Goal: Information Seeking & Learning: Learn about a topic

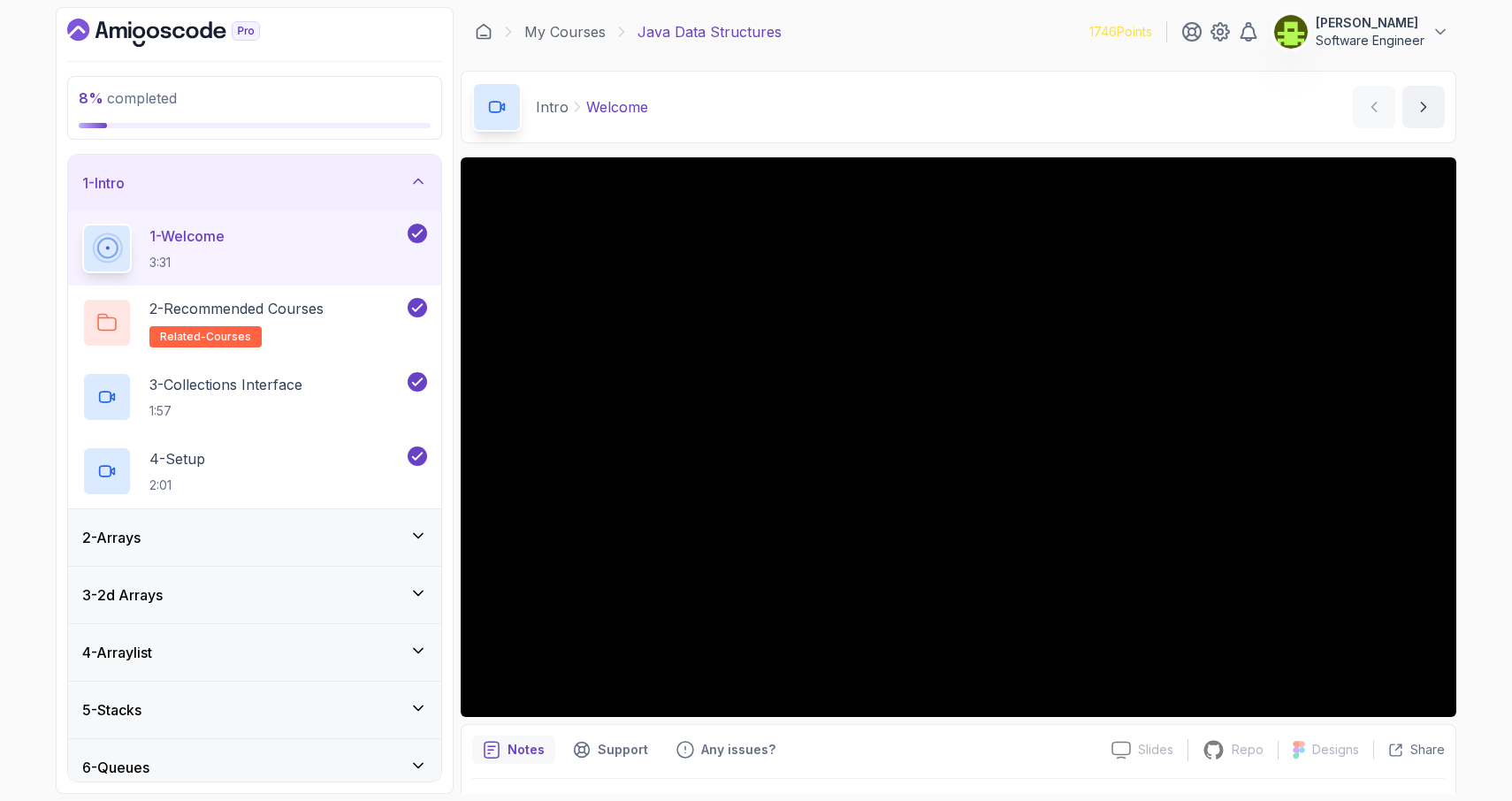
click at [409, 536] on icon at bounding box center [418, 536] width 18 height 18
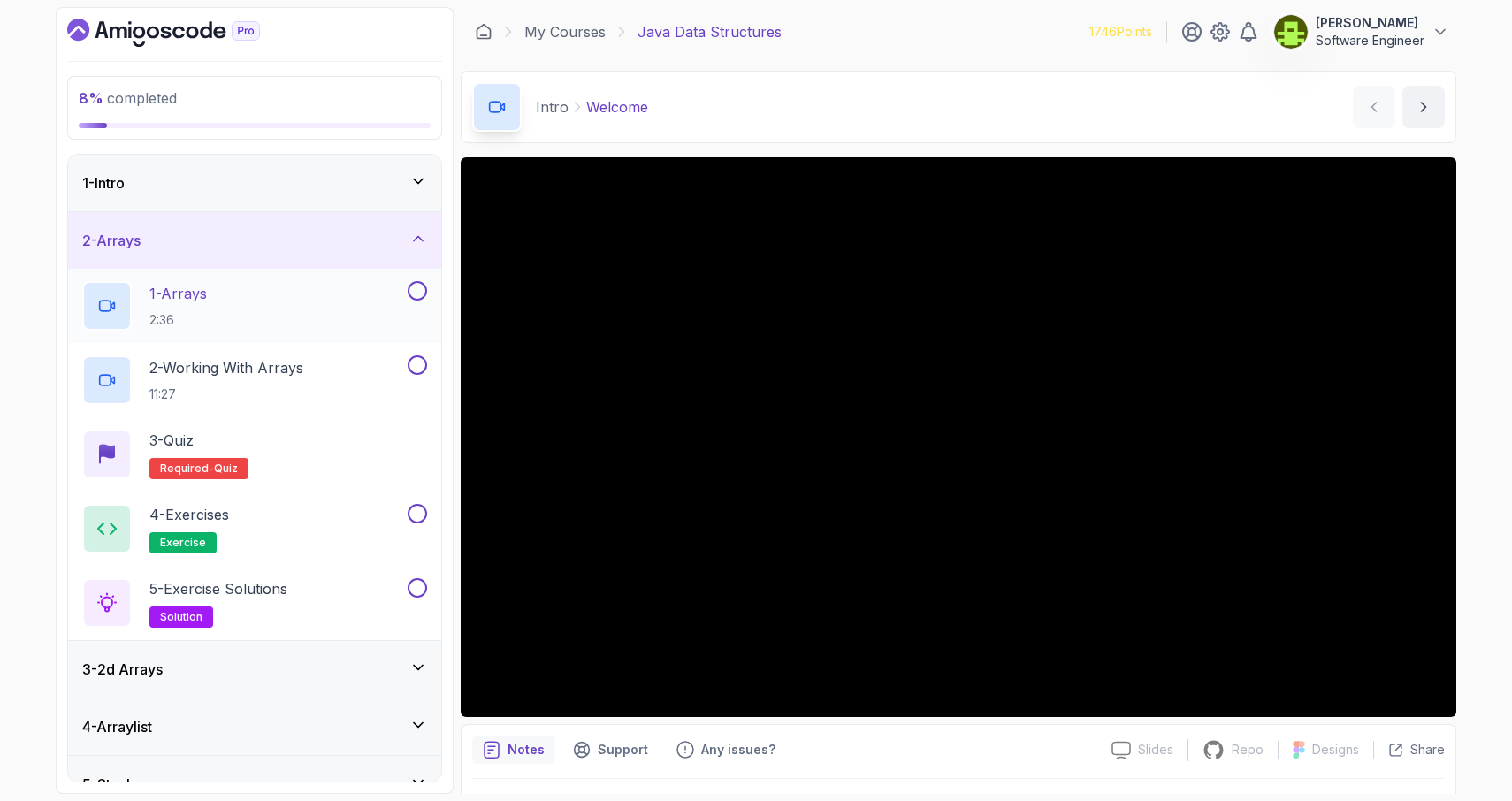
click at [357, 296] on div "1 - Arrays 2:36" at bounding box center [243, 305] width 322 height 50
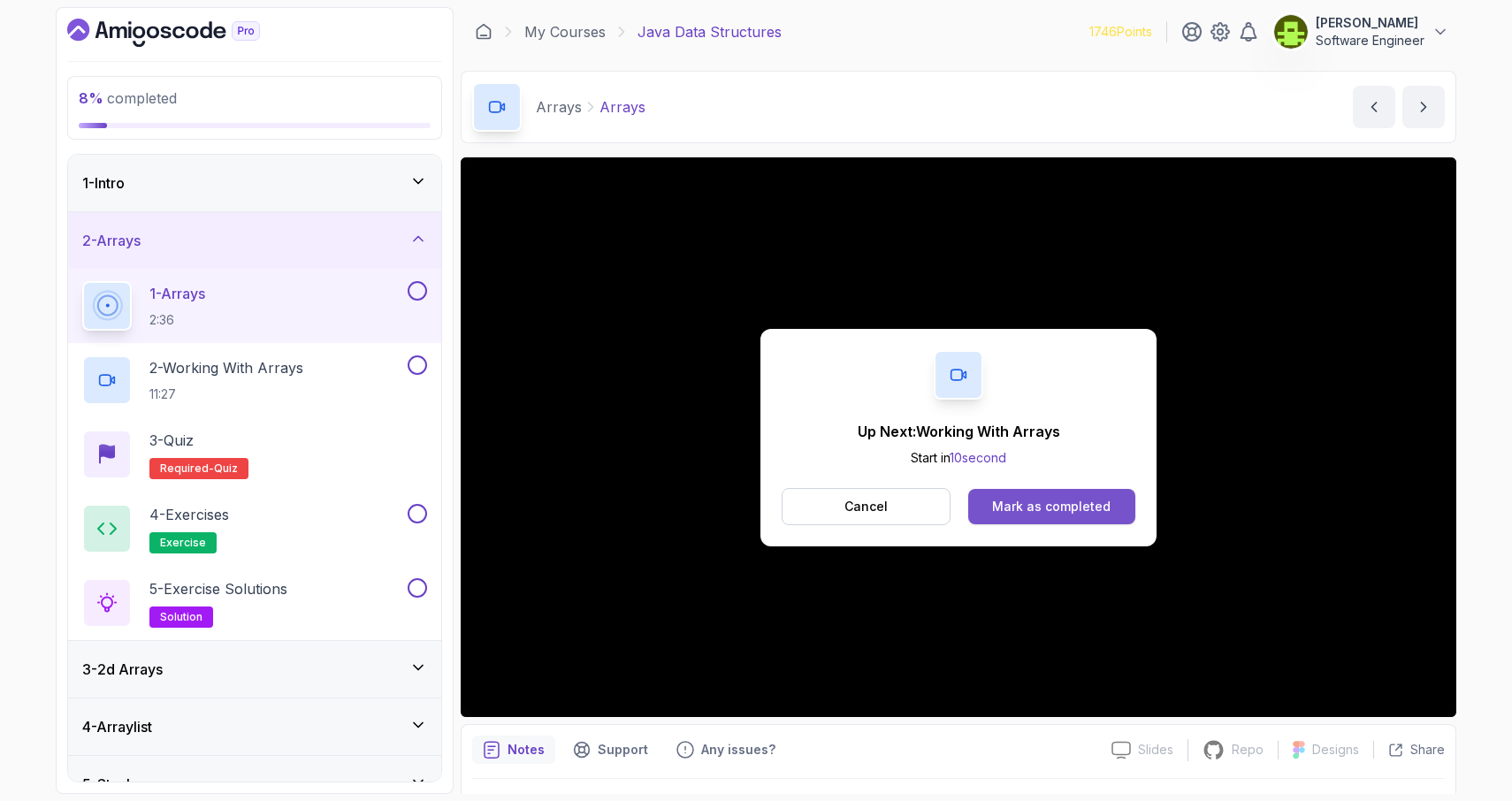
click at [1063, 495] on button "Mark as completed" at bounding box center [1051, 506] width 167 height 35
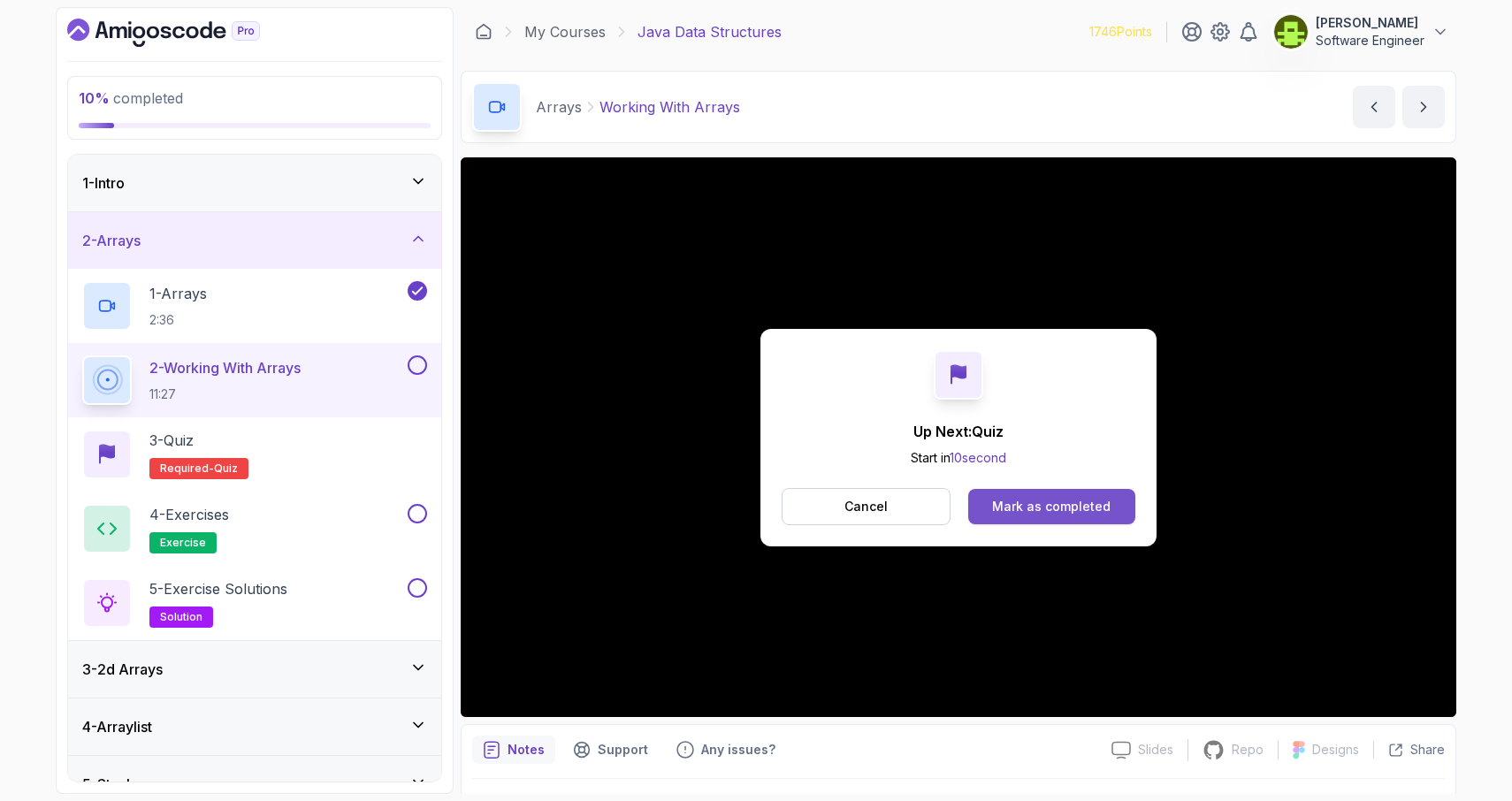
click at [1056, 506] on div "Mark as completed" at bounding box center [1050, 506] width 118 height 18
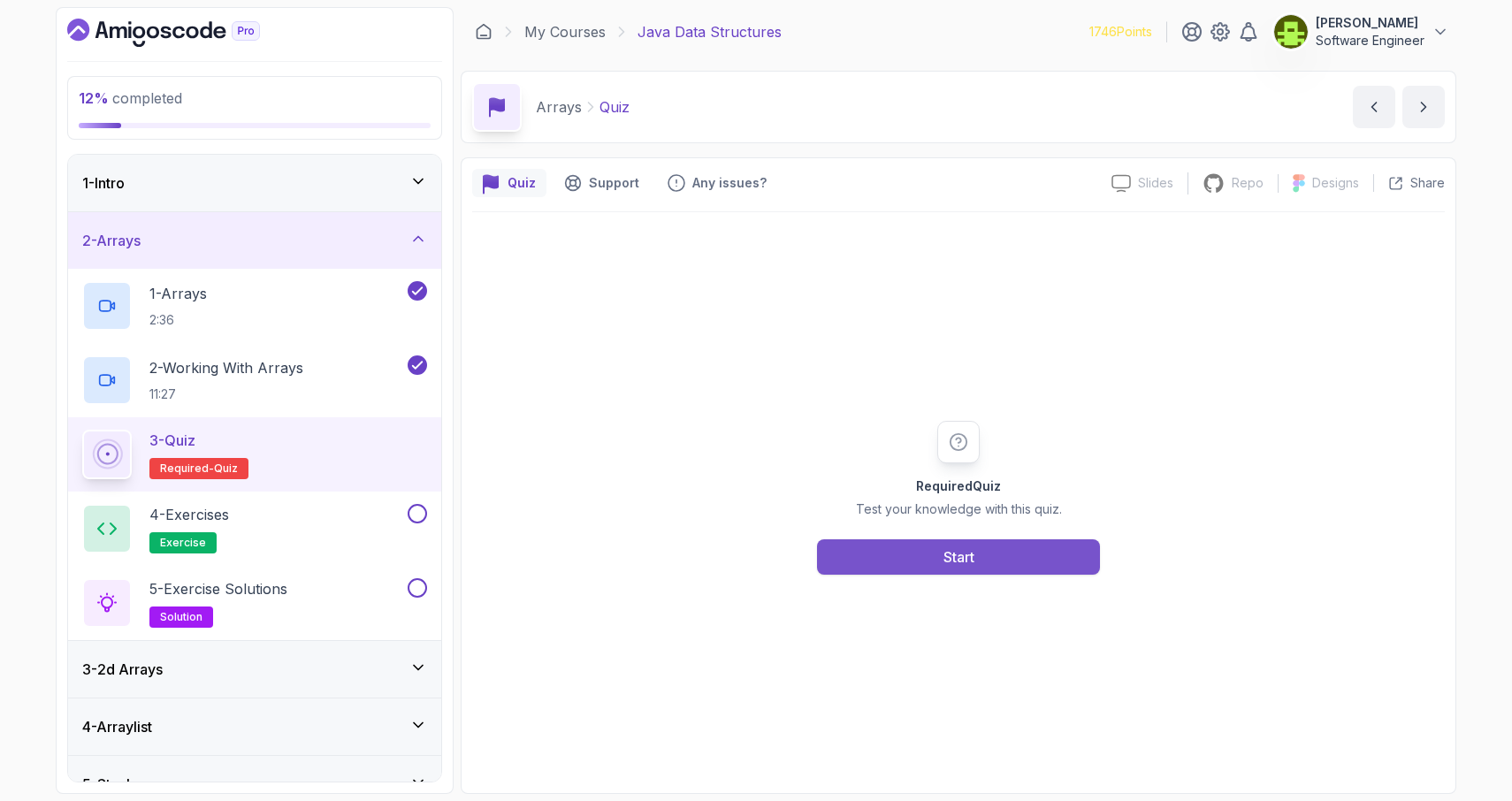
click at [1027, 561] on button "Start" at bounding box center [959, 556] width 283 height 35
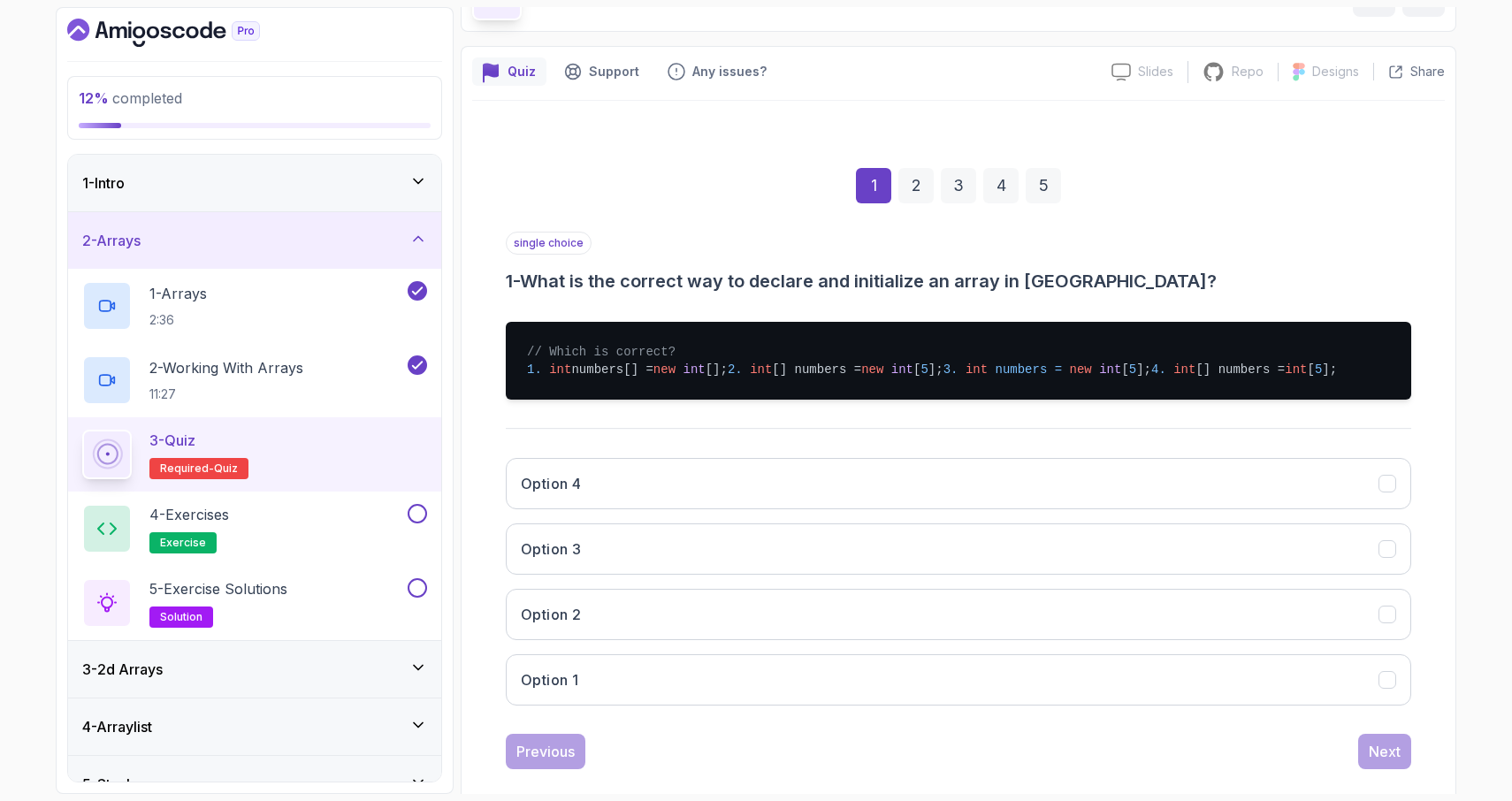
scroll to position [114, 0]
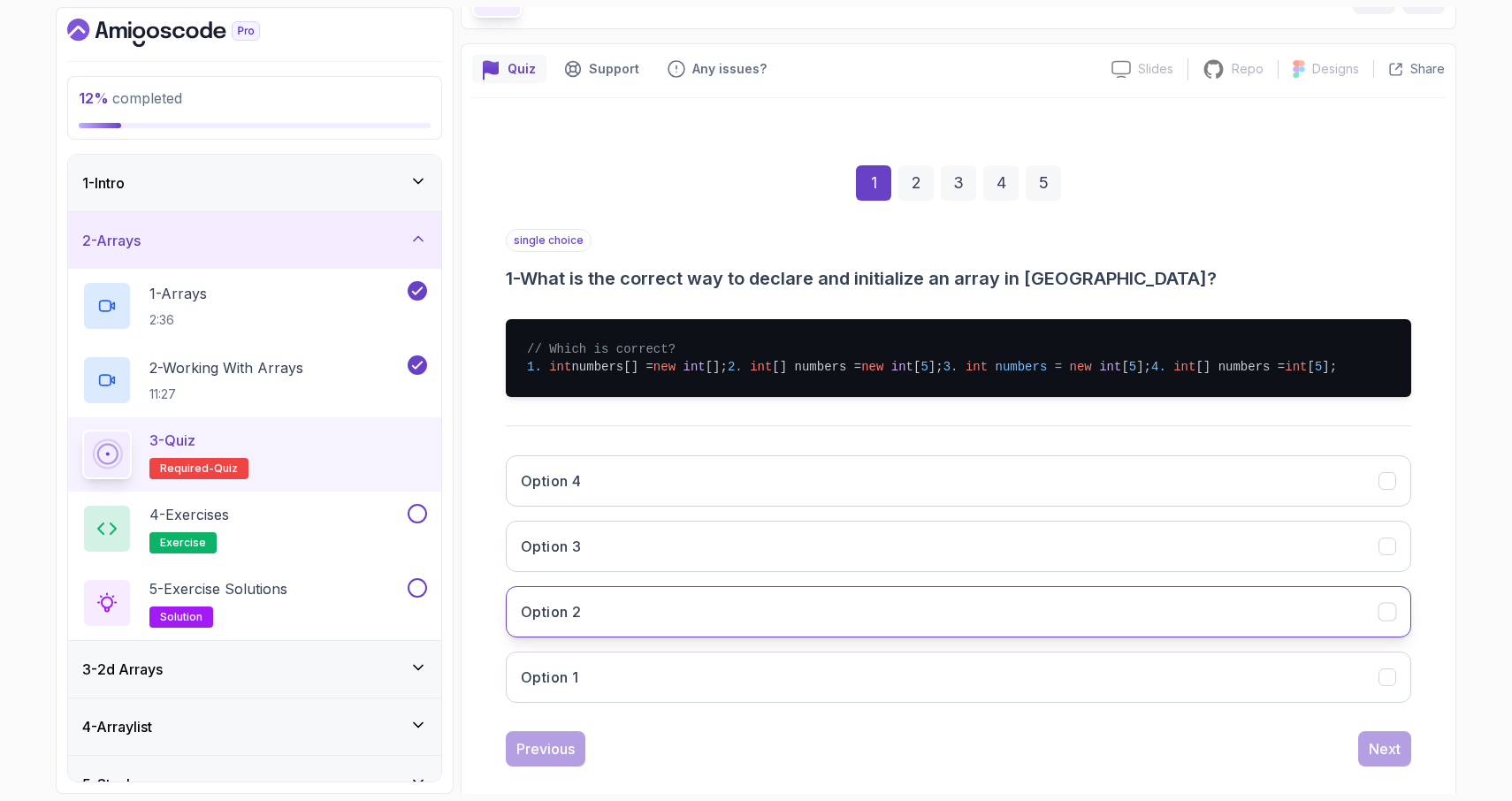
click at [1384, 621] on icon "Option 2" at bounding box center [1387, 612] width 17 height 17
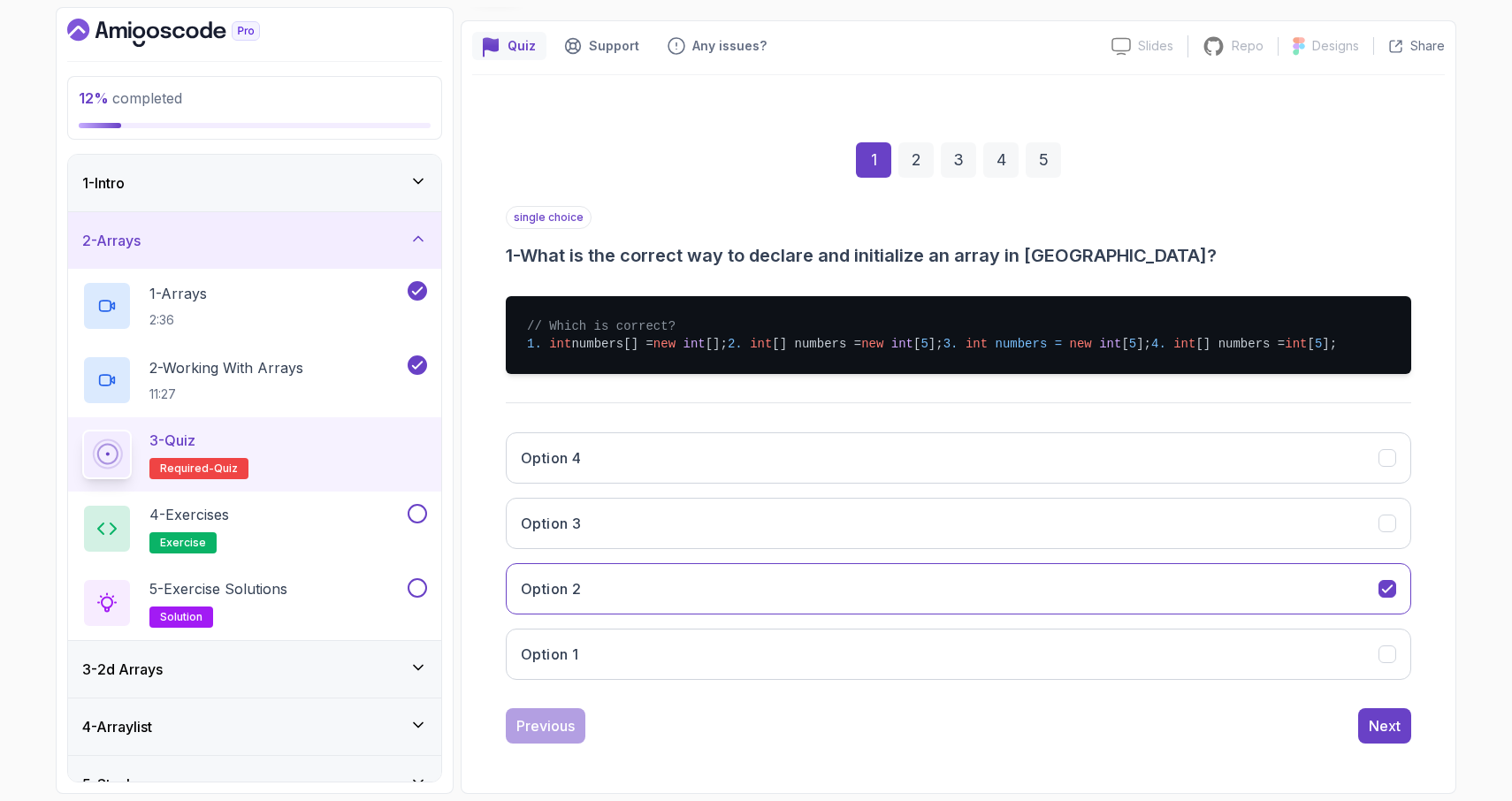
scroll to position [190, 0]
click at [1378, 729] on div "Next" at bounding box center [1384, 726] width 32 height 21
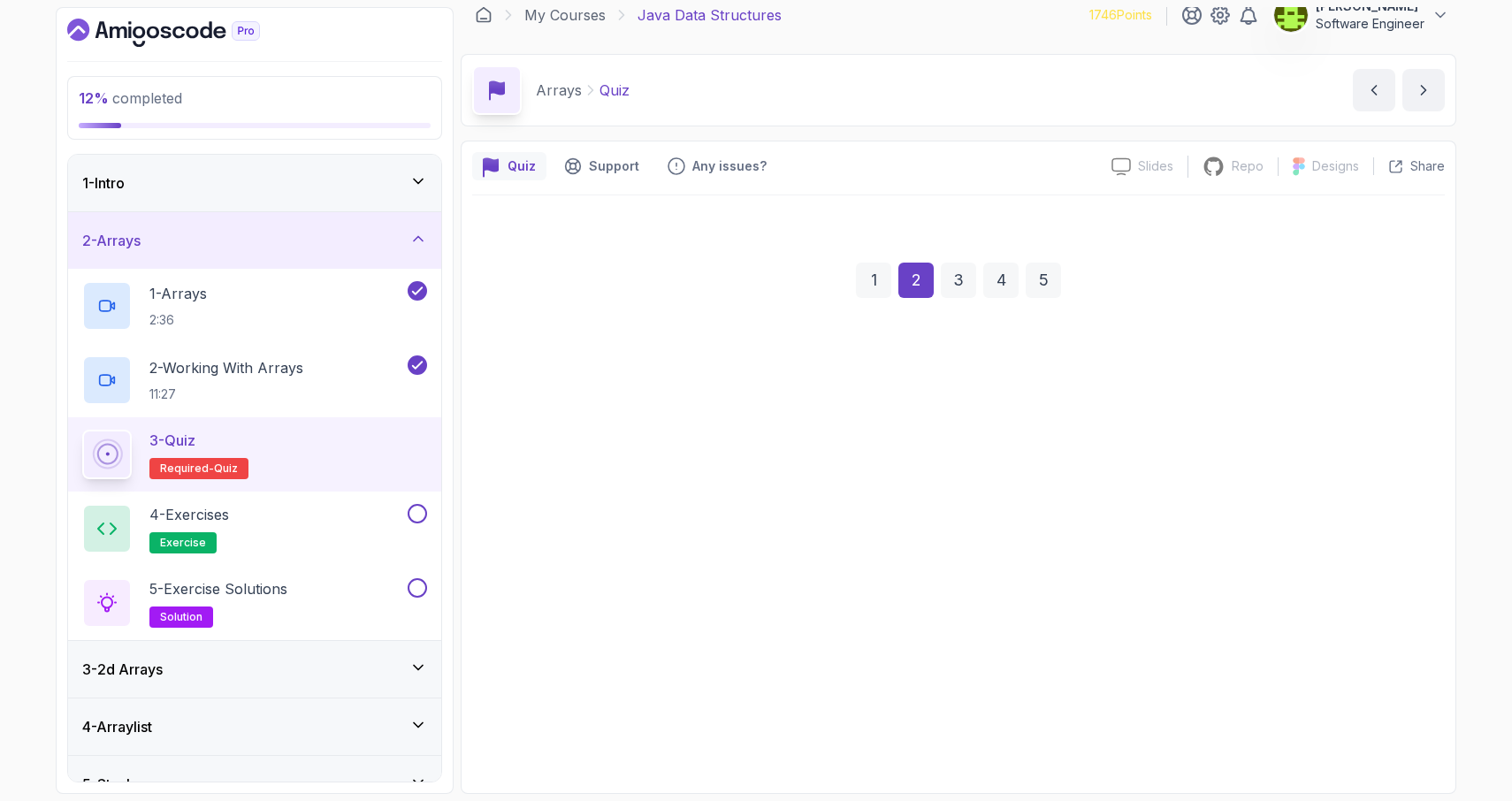
scroll to position [17, 0]
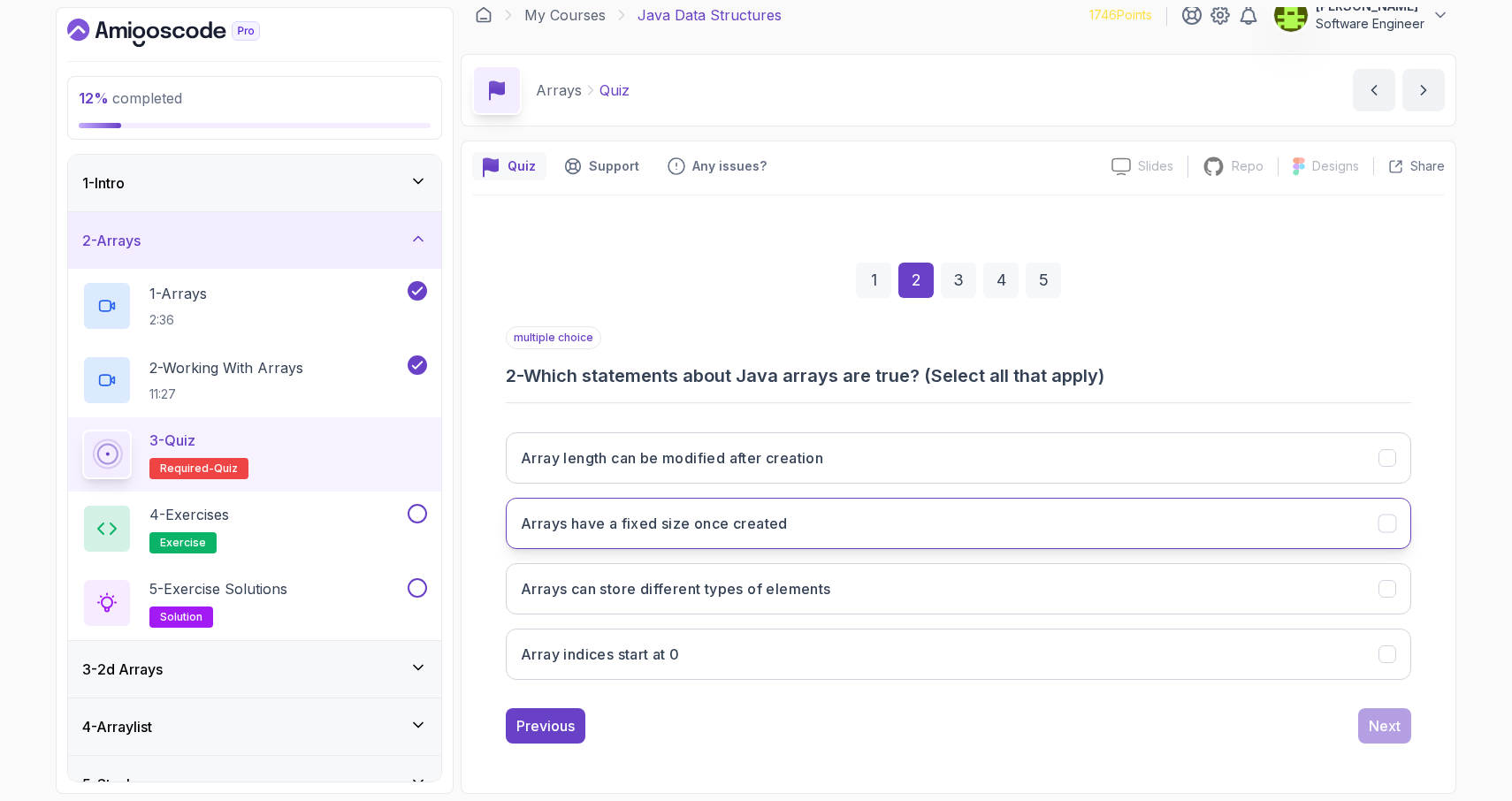
click at [1384, 528] on icon "Arrays have a fixed size once created" at bounding box center [1387, 523] width 17 height 17
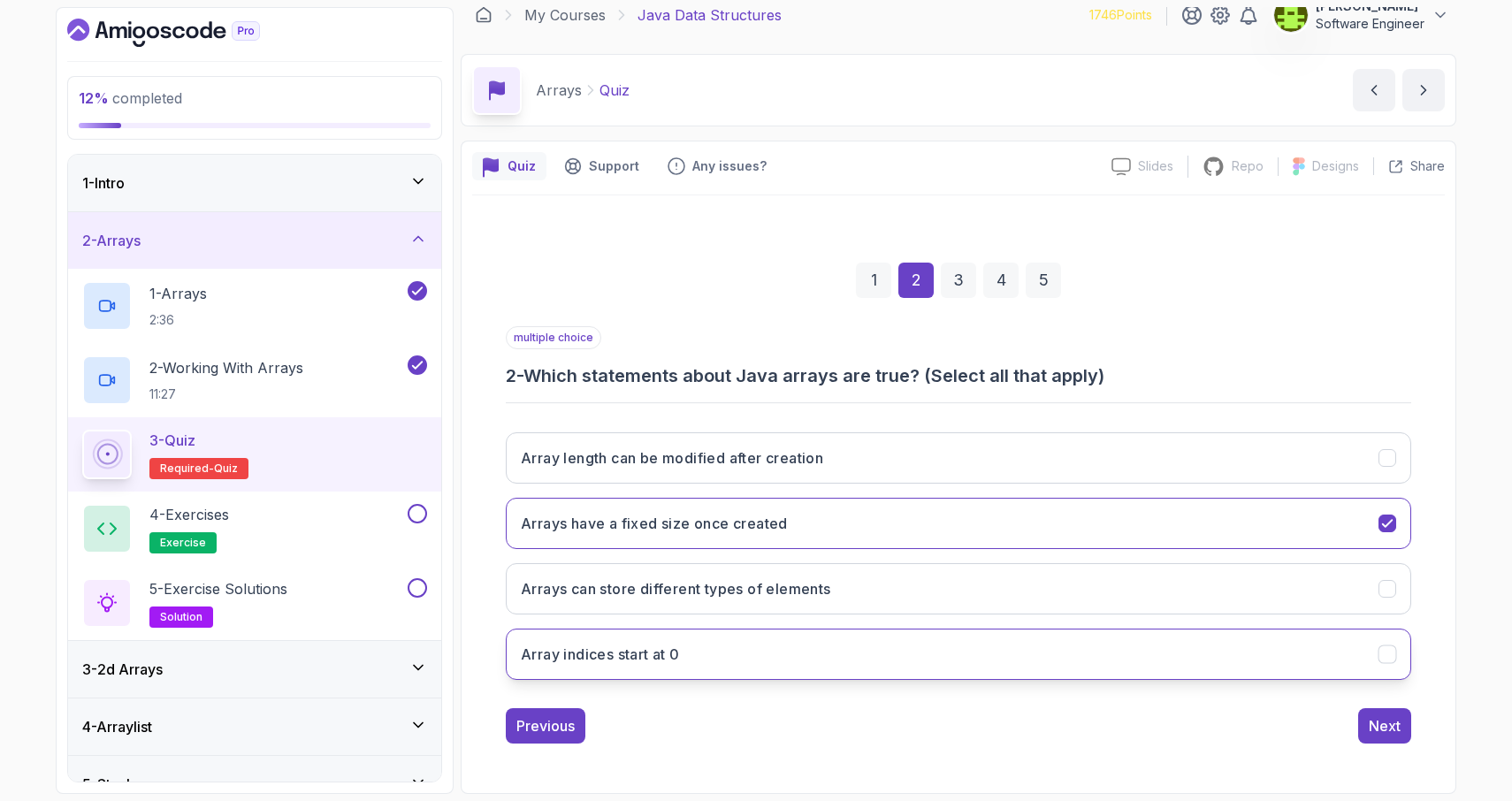
click at [1383, 652] on icon "Array indices start at 0" at bounding box center [1387, 654] width 17 height 17
click at [1392, 734] on div "Next" at bounding box center [1384, 726] width 32 height 21
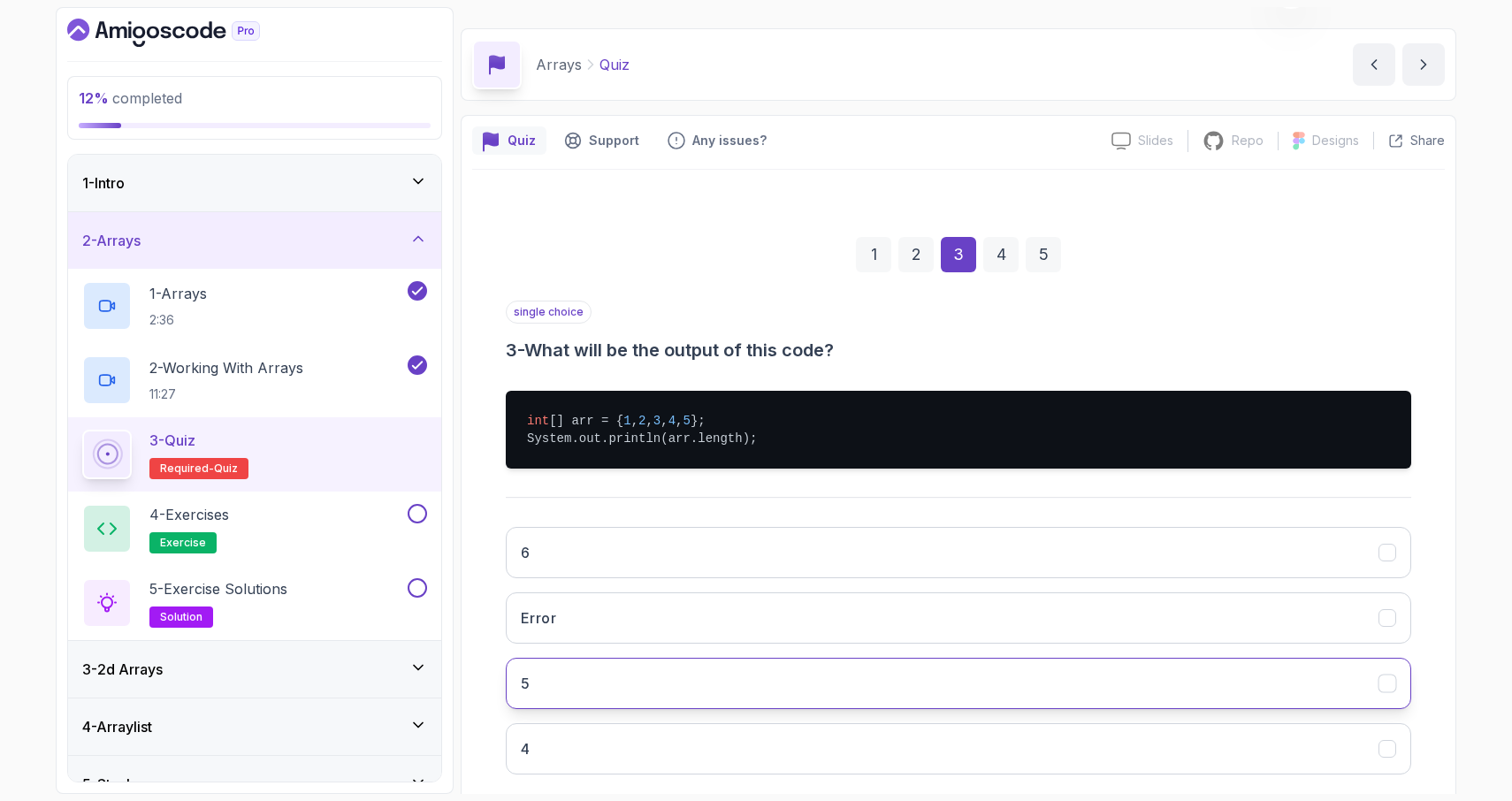
scroll to position [46, 0]
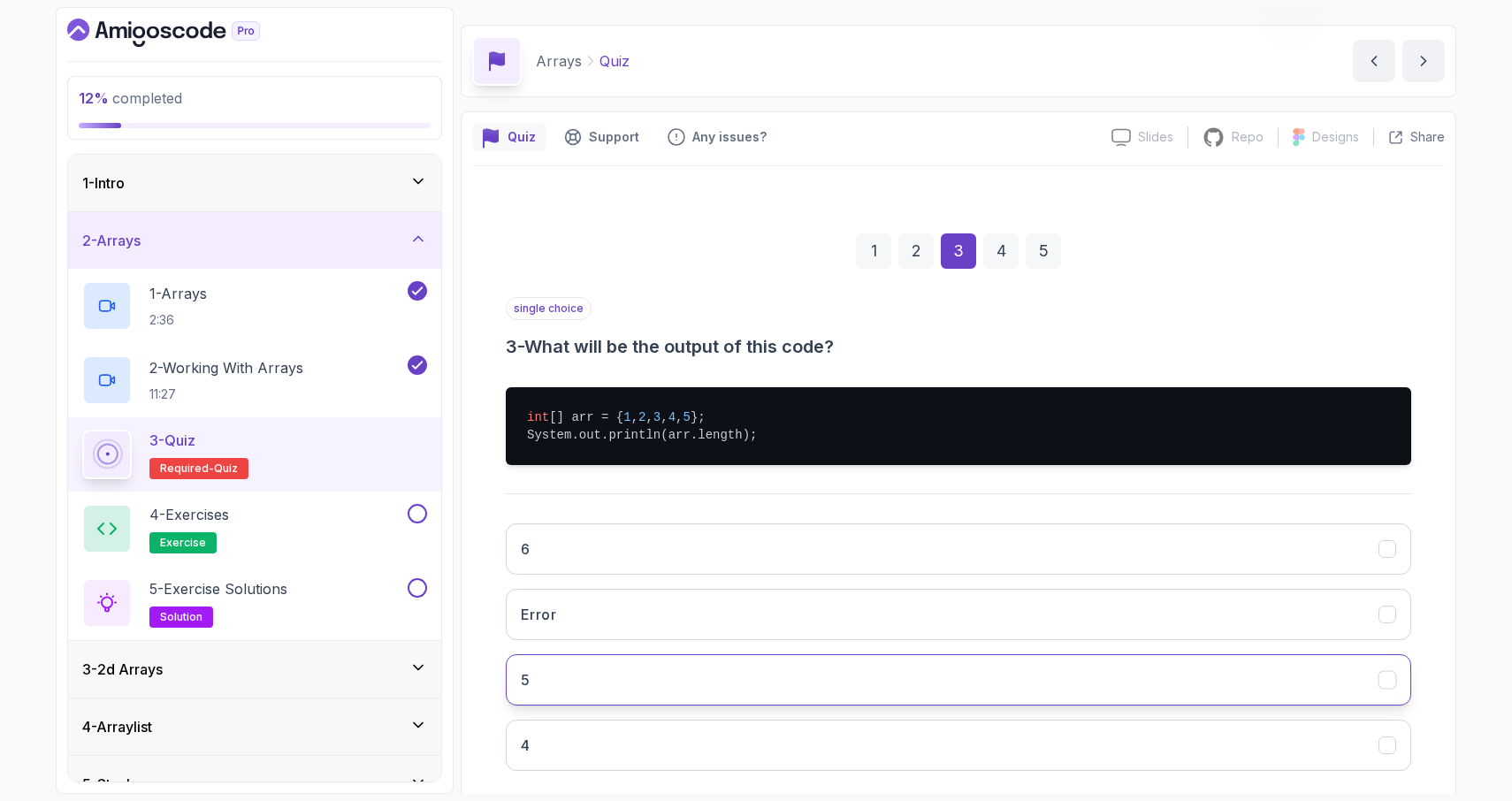
click at [1389, 685] on icon "5" at bounding box center [1387, 679] width 17 height 17
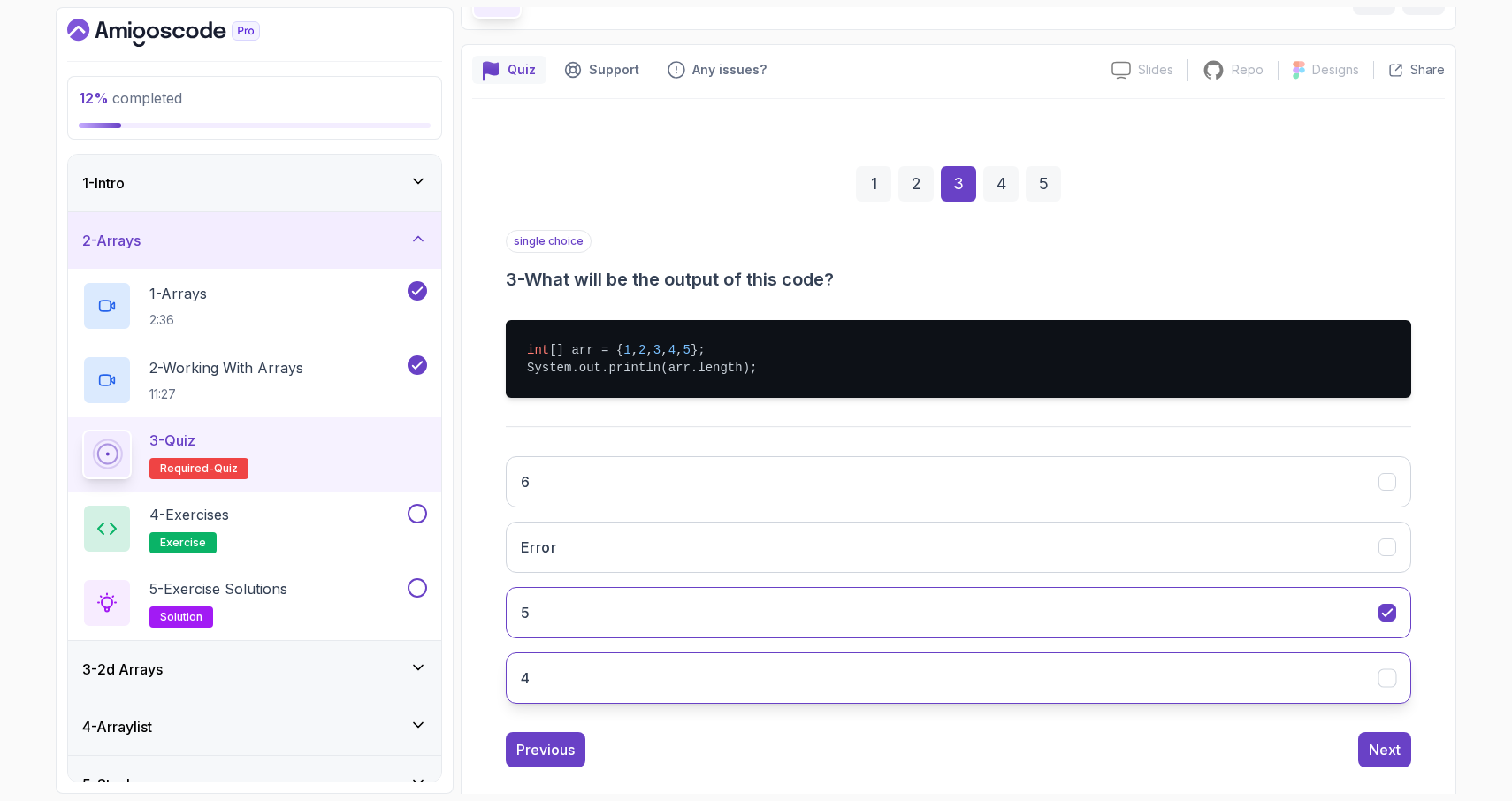
scroll to position [117, 0]
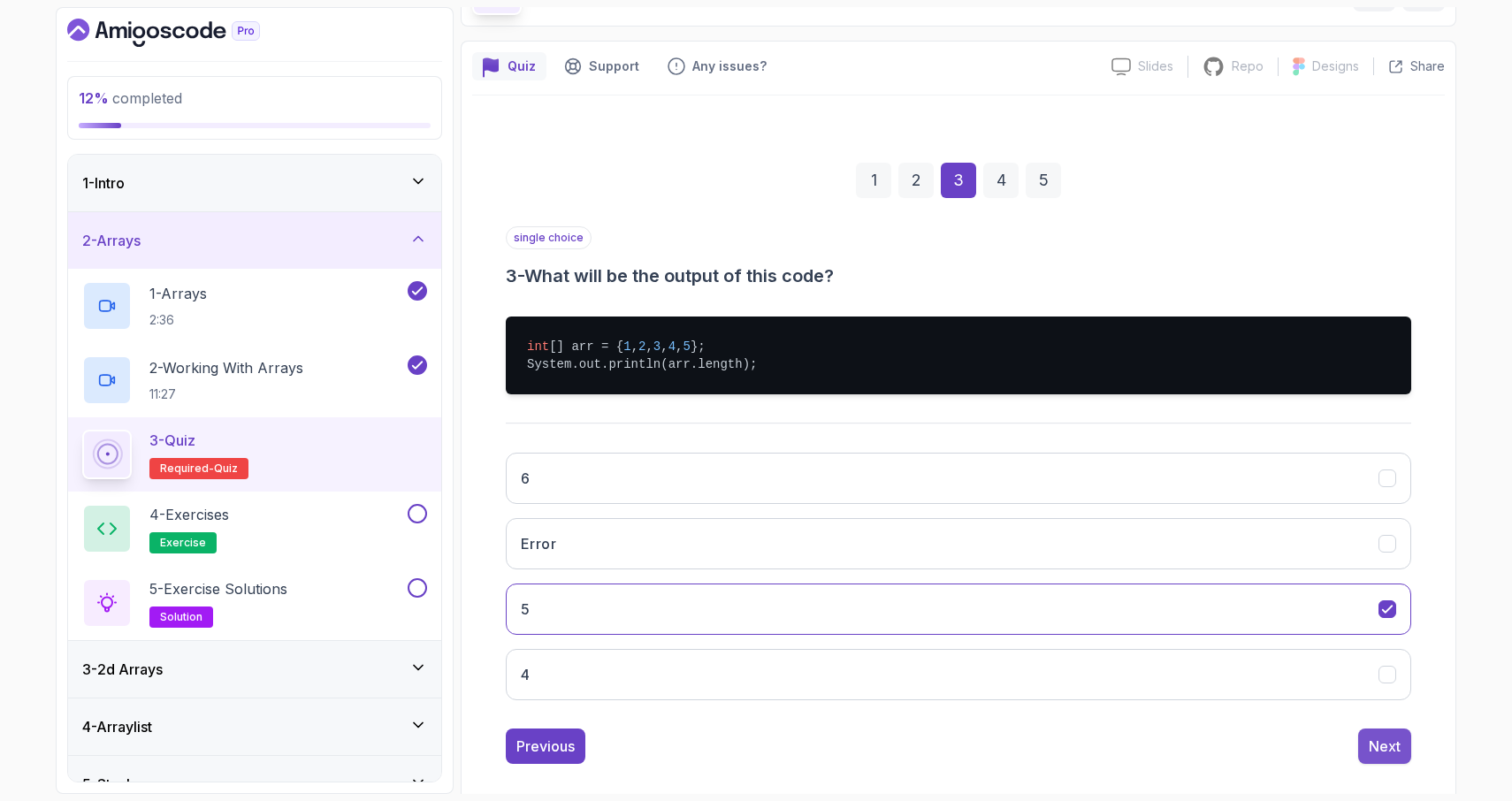
click at [1391, 745] on div "Next" at bounding box center [1384, 746] width 32 height 21
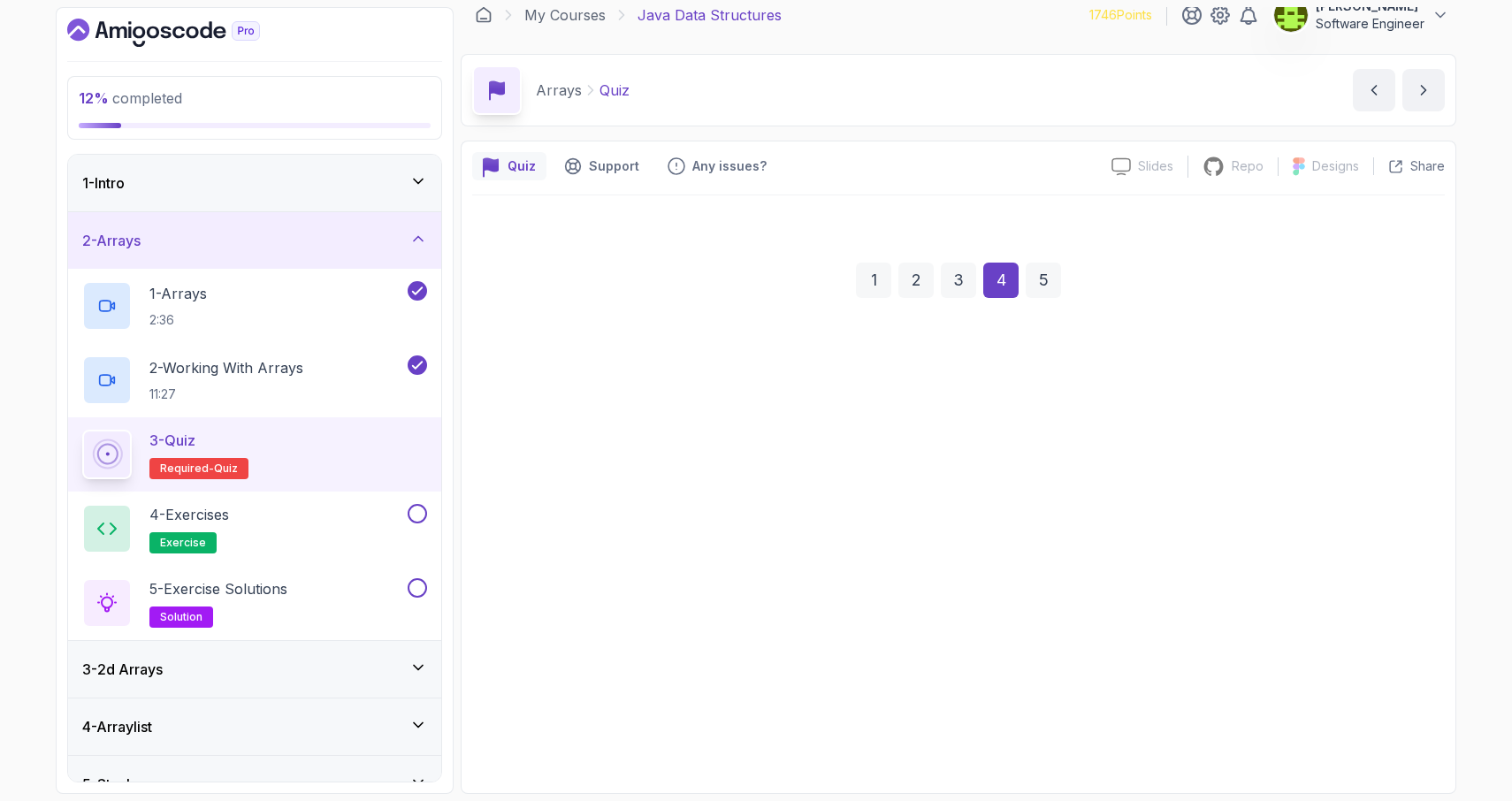
scroll to position [17, 0]
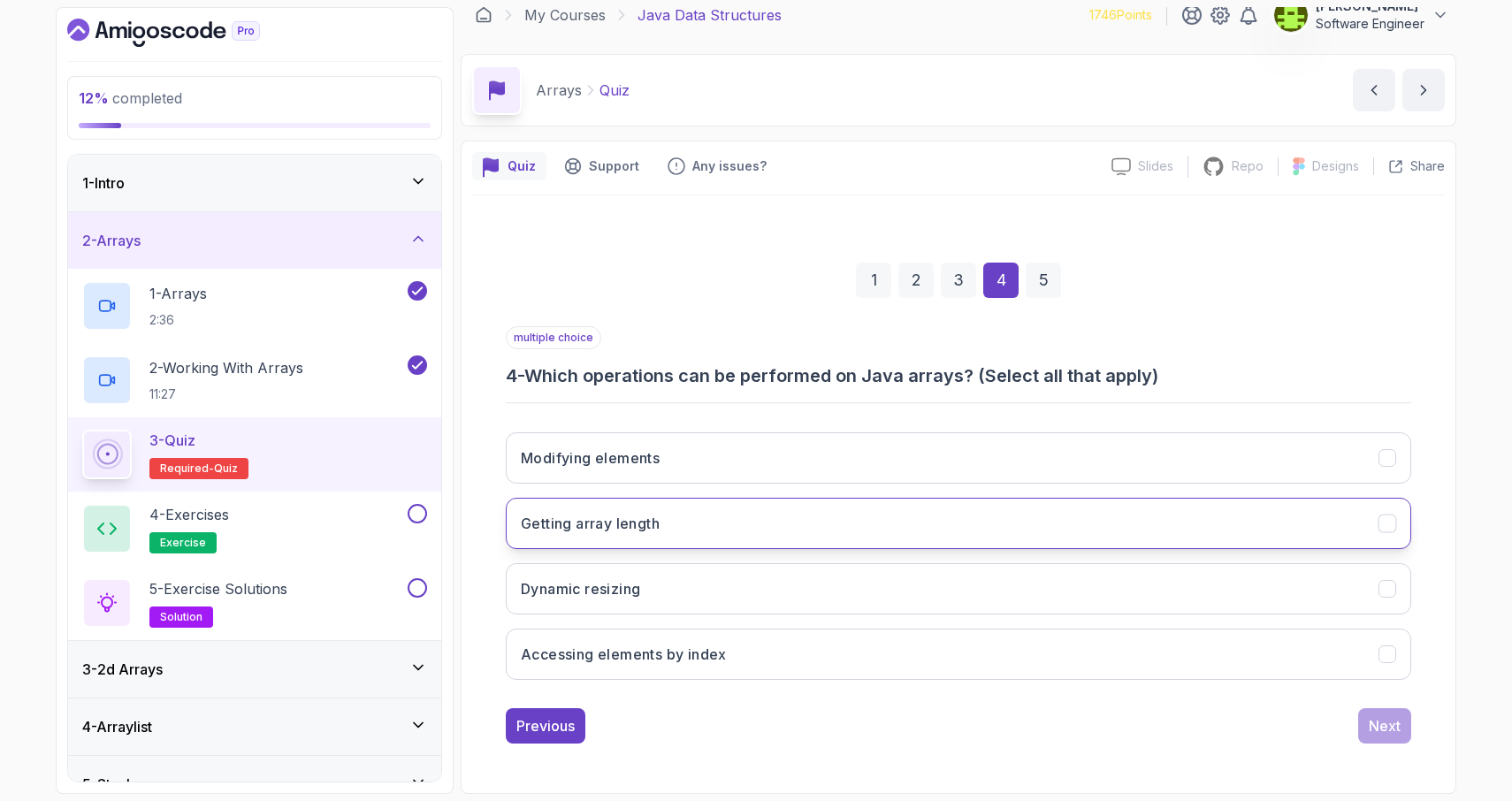
click at [1388, 530] on icon "Getting array length" at bounding box center [1387, 523] width 17 height 17
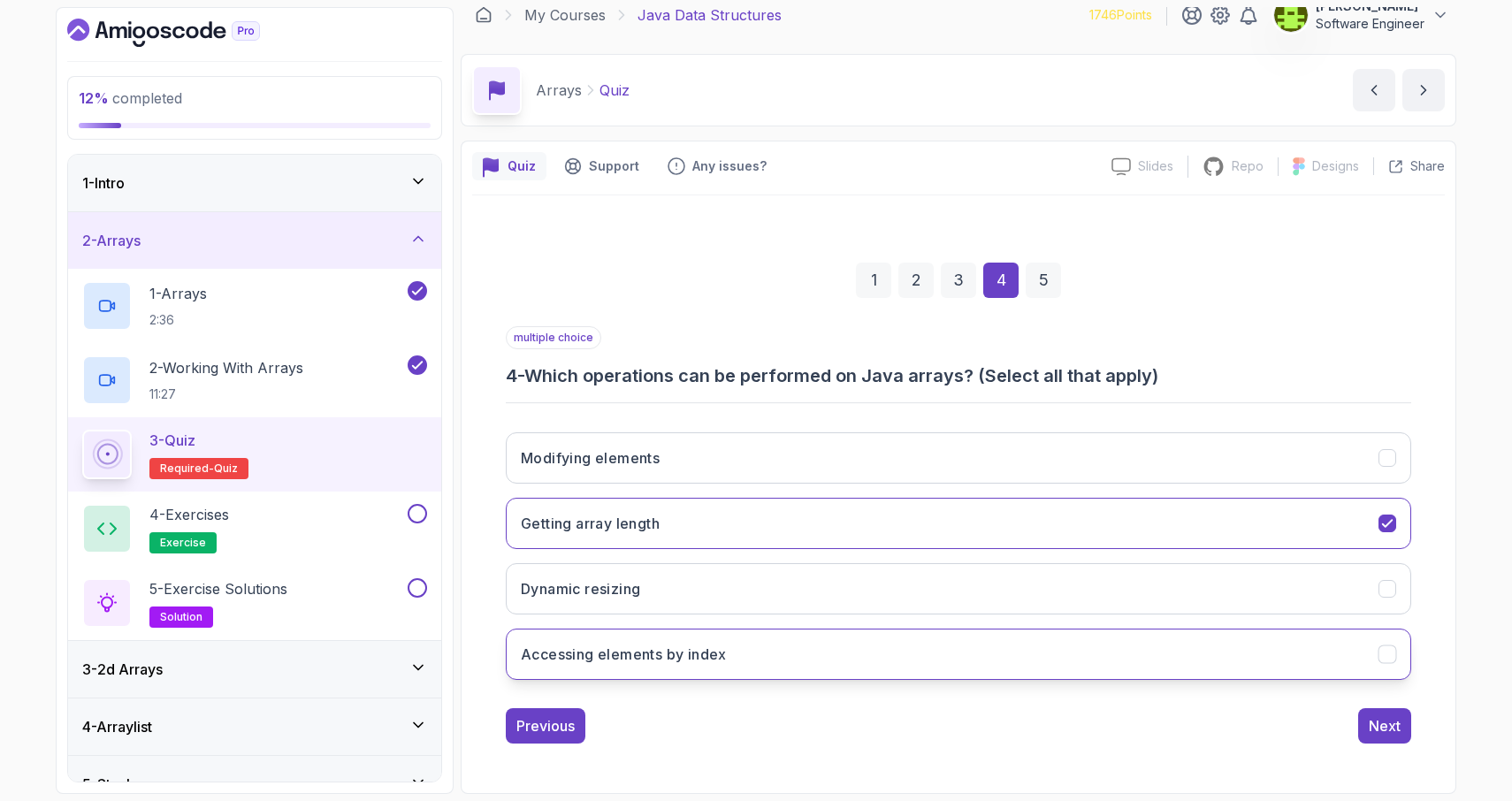
click at [1392, 659] on icon "Accessing elements by index" at bounding box center [1387, 654] width 17 height 17
click at [1388, 731] on div "Next" at bounding box center [1384, 726] width 32 height 21
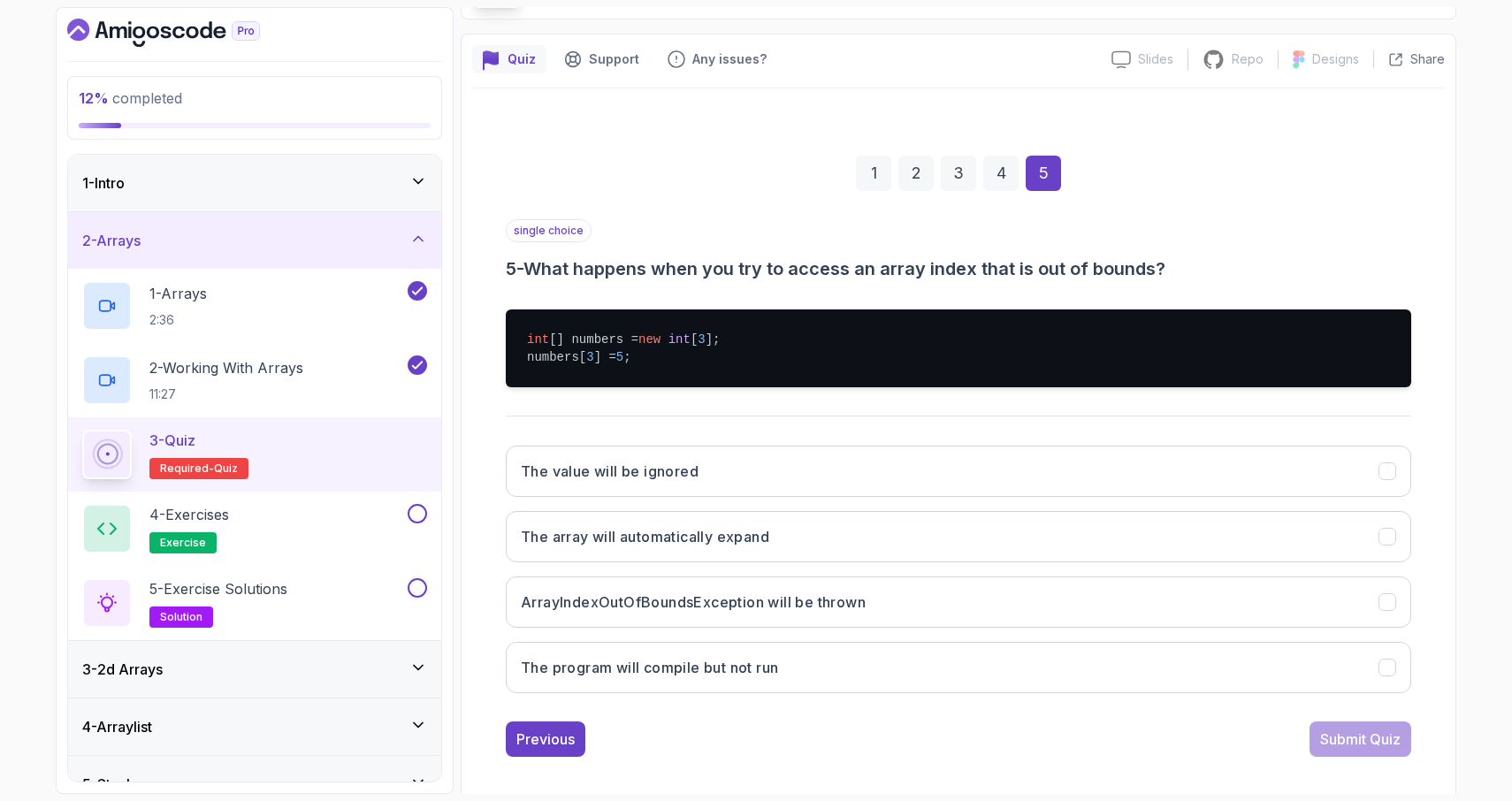
scroll to position [136, 0]
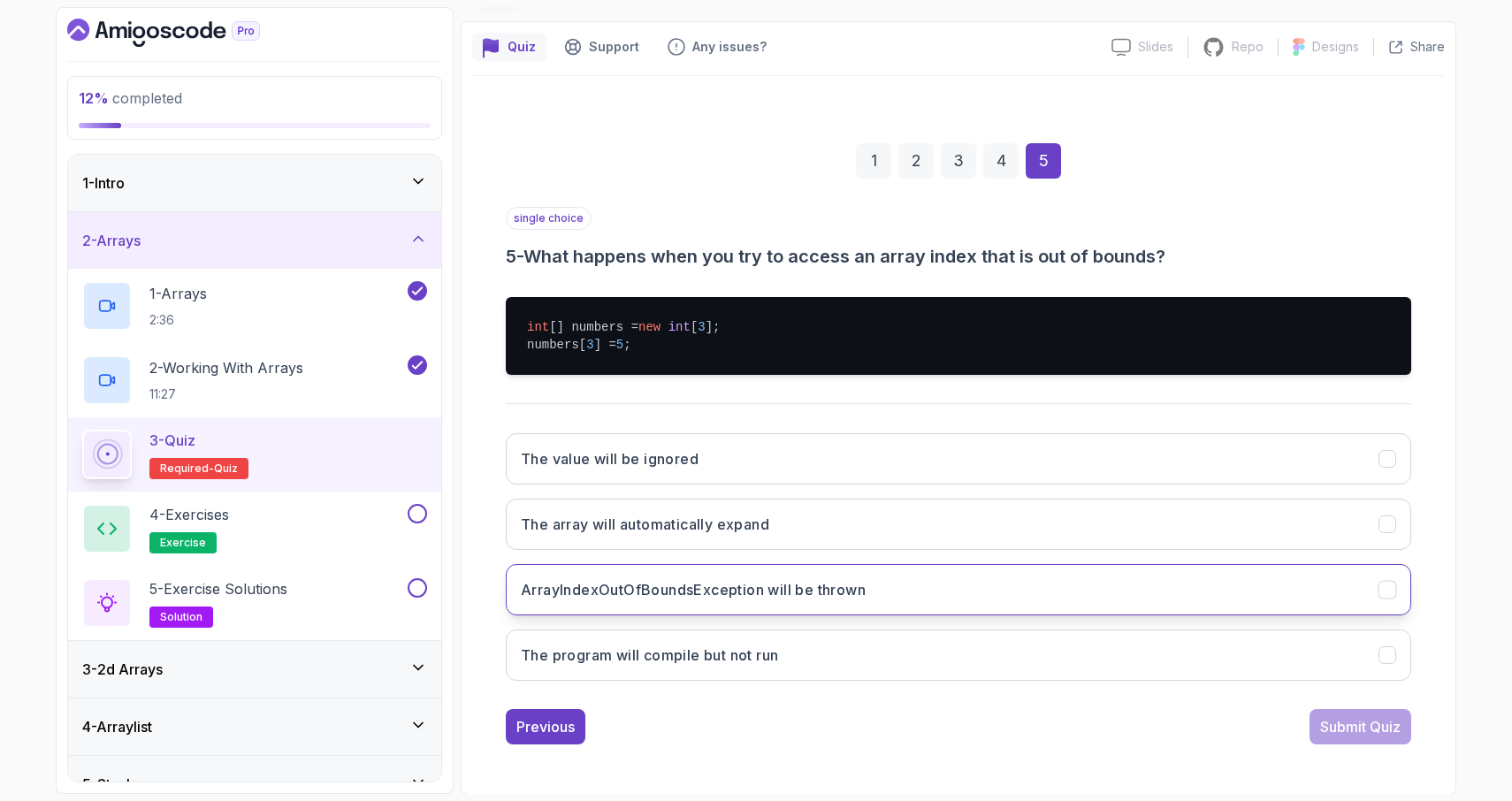
click at [1386, 591] on icon "ArrayIndexOutOfBoundsException will be thrown" at bounding box center [1387, 588] width 10 height 7
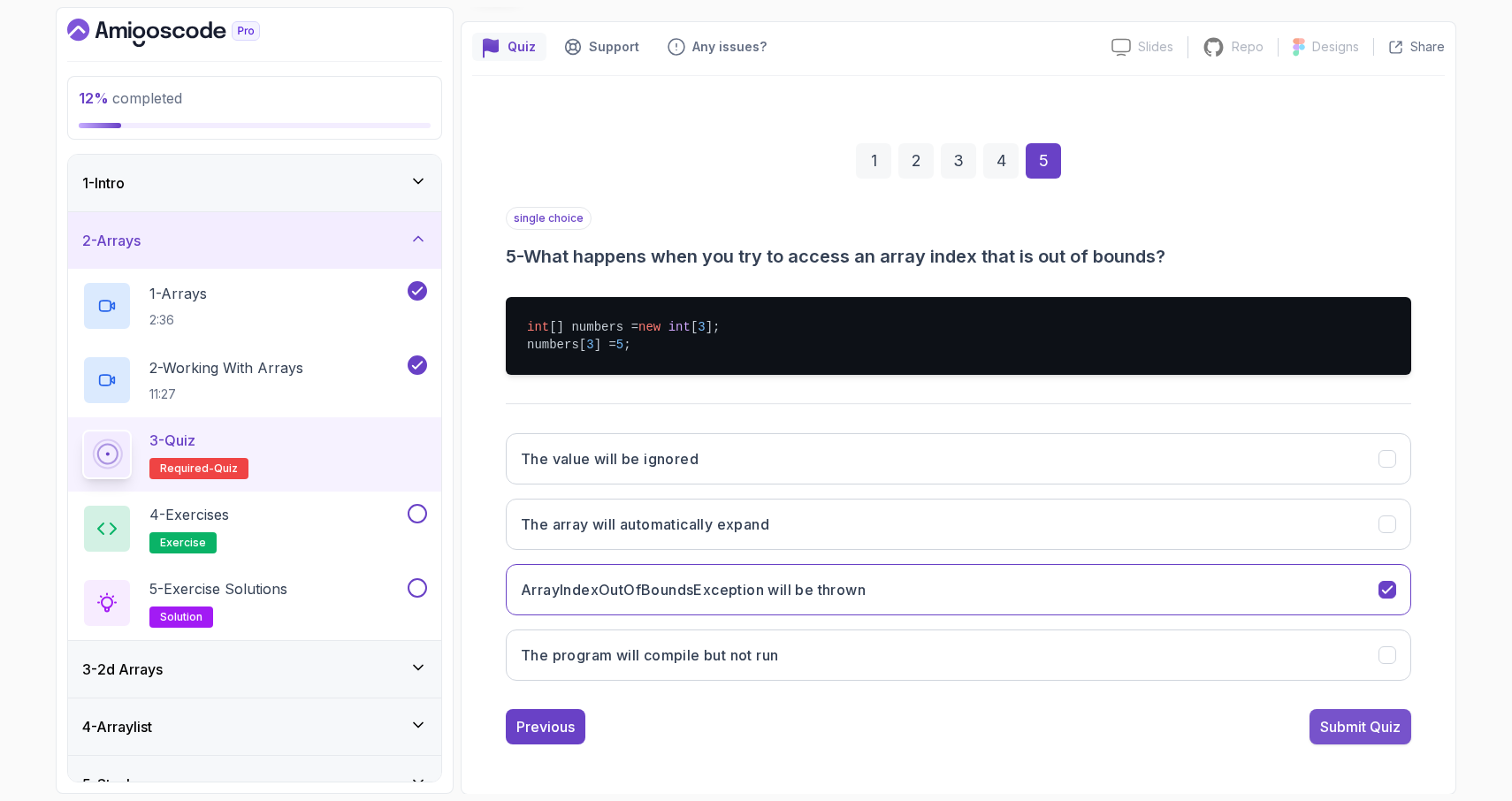
click at [1359, 728] on div "Submit Quiz" at bounding box center [1360, 727] width 80 height 21
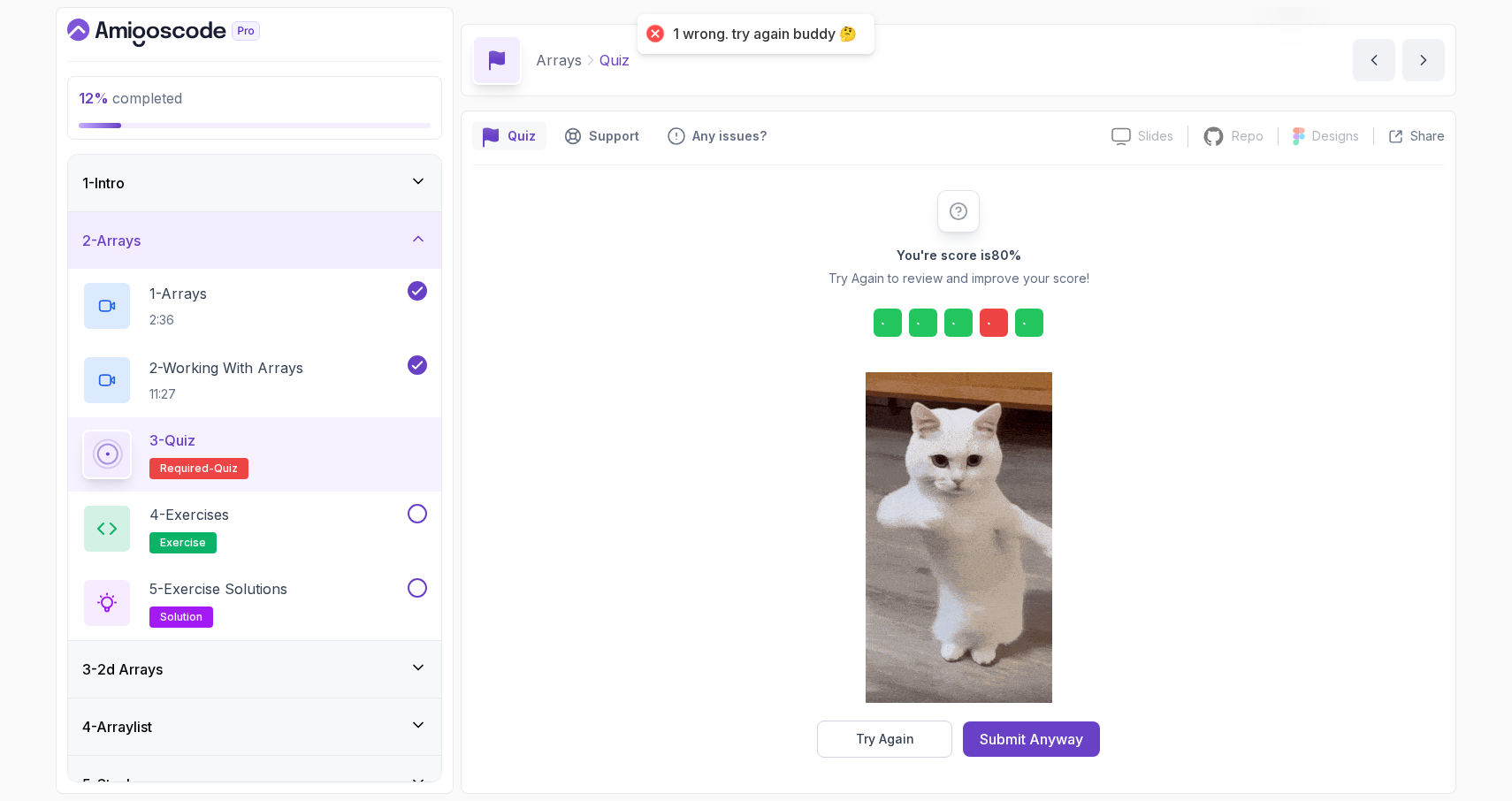
scroll to position [47, 0]
click at [913, 748] on button "Try Again" at bounding box center [884, 739] width 136 height 37
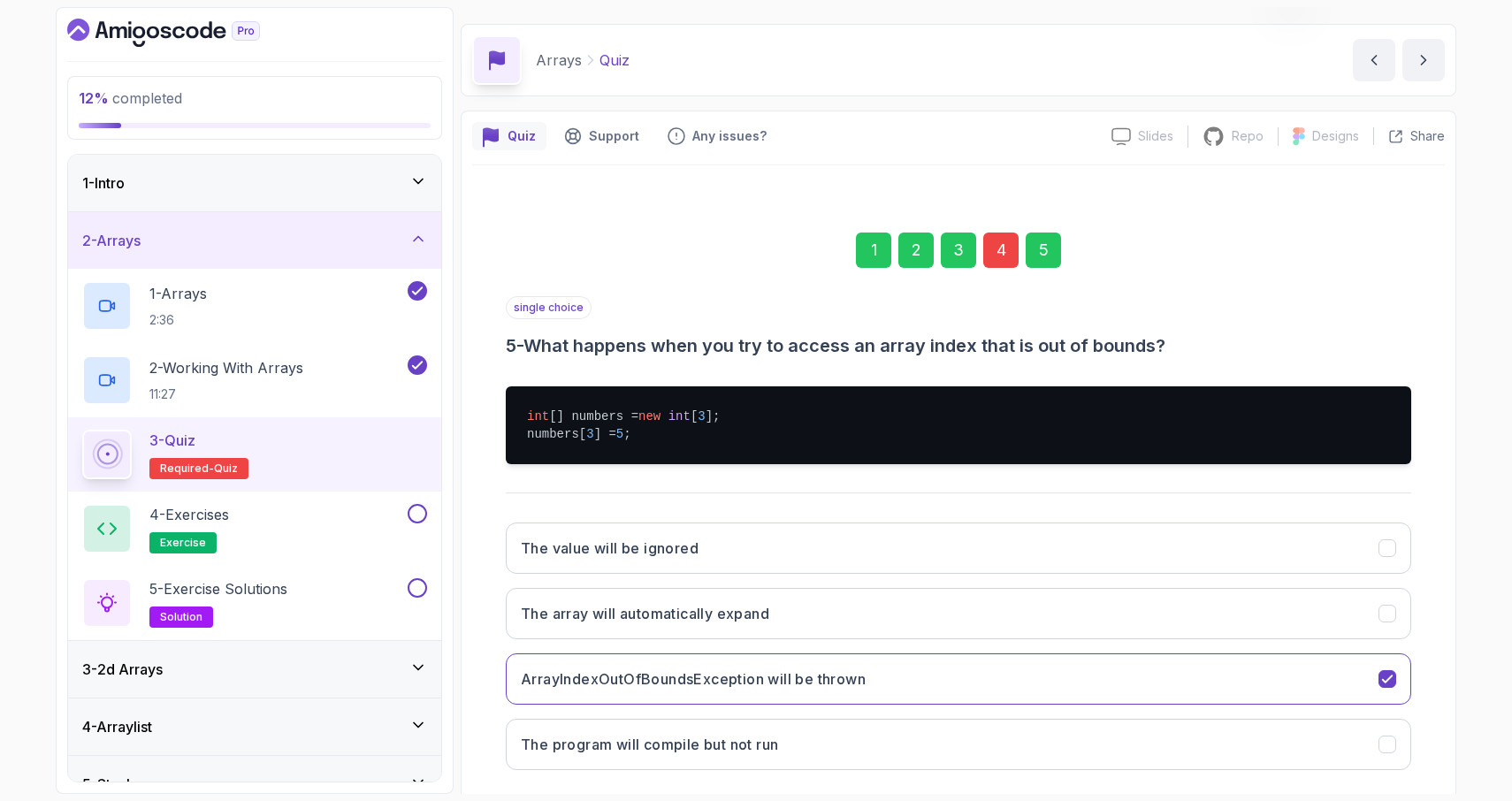
click at [1001, 249] on div "4" at bounding box center [1001, 250] width 35 height 35
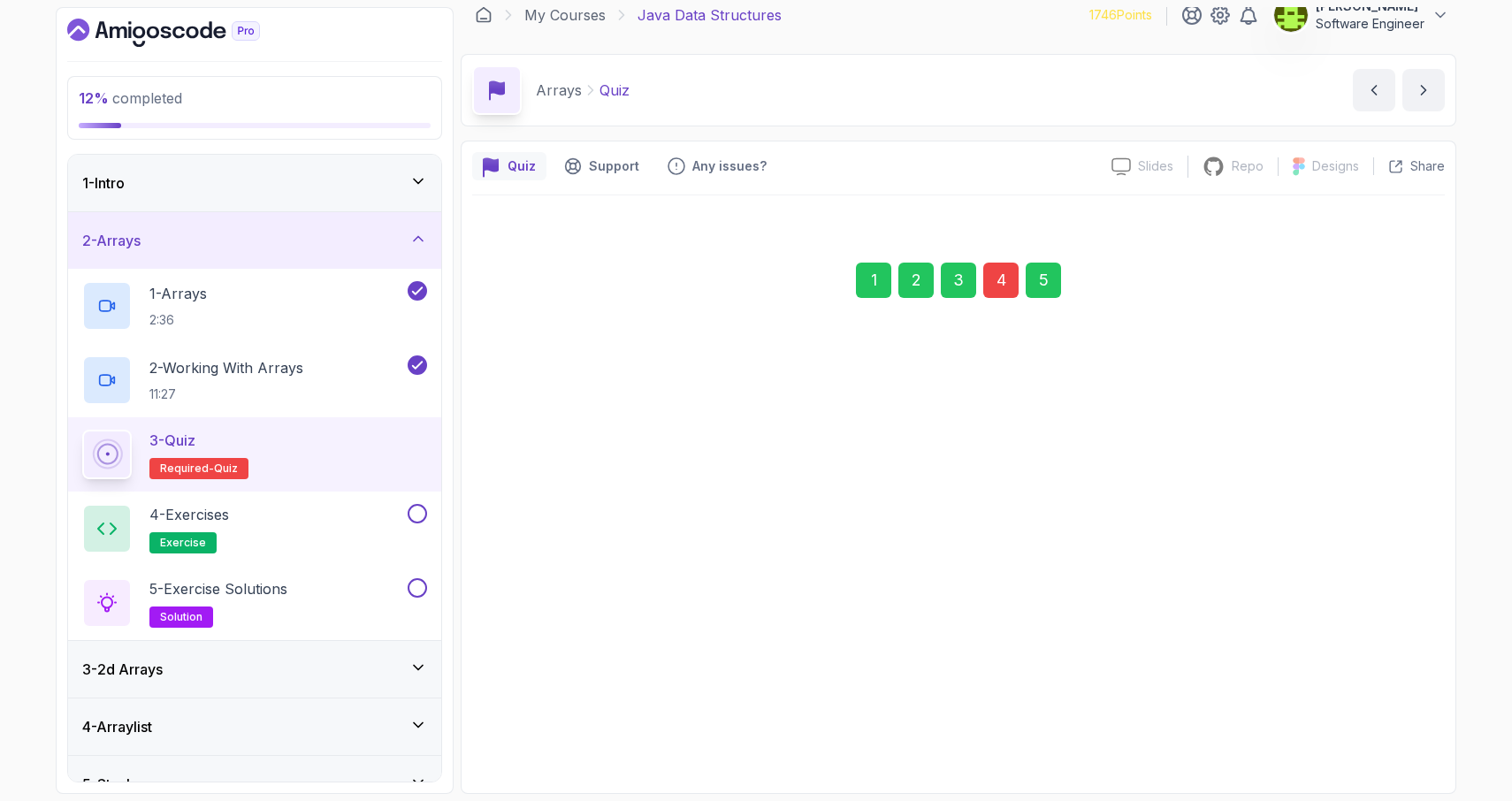
scroll to position [17, 0]
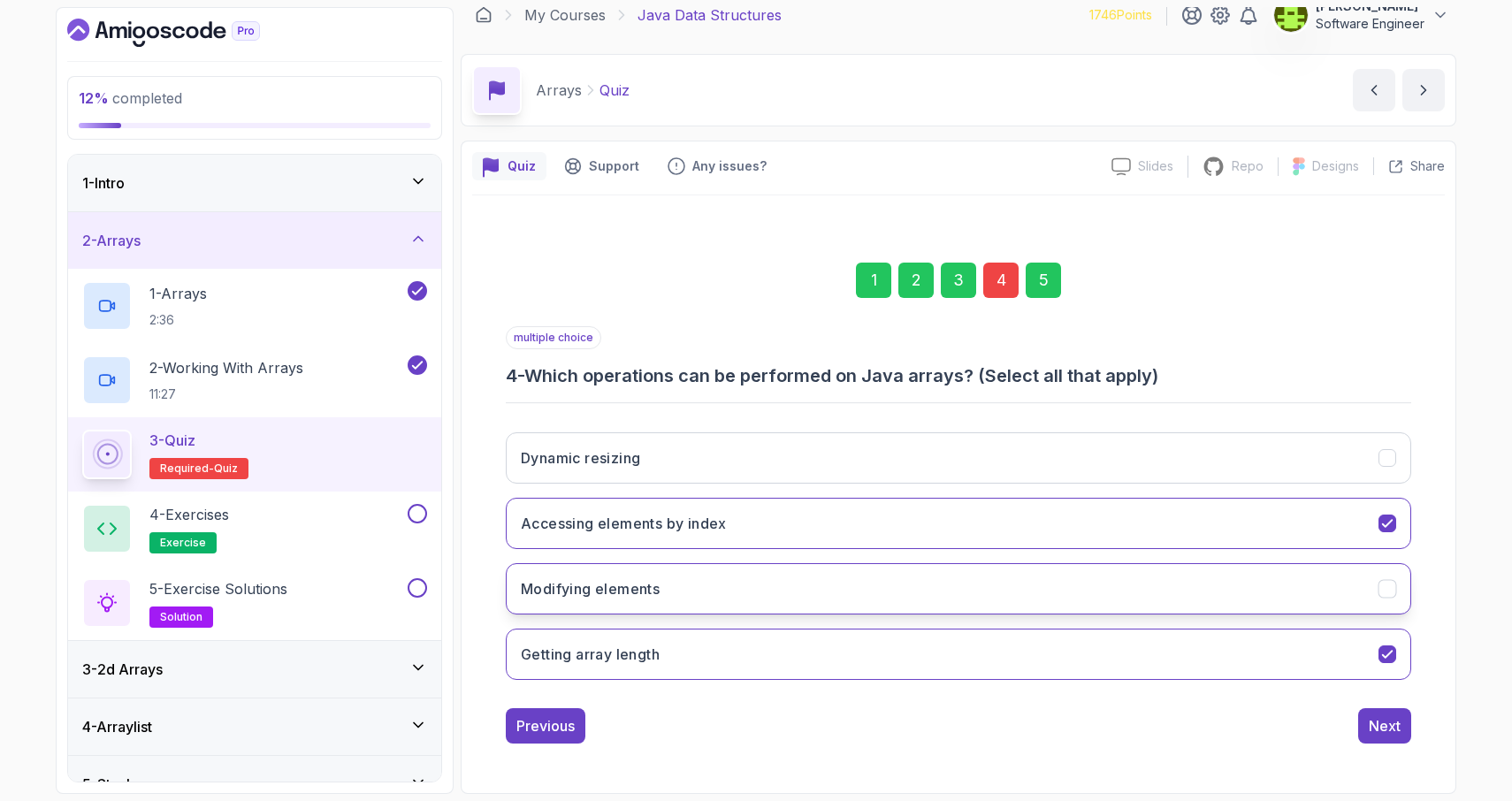
click at [1390, 588] on icon "Modifying elements" at bounding box center [1387, 588] width 17 height 17
click at [1389, 725] on div "Next" at bounding box center [1384, 726] width 32 height 21
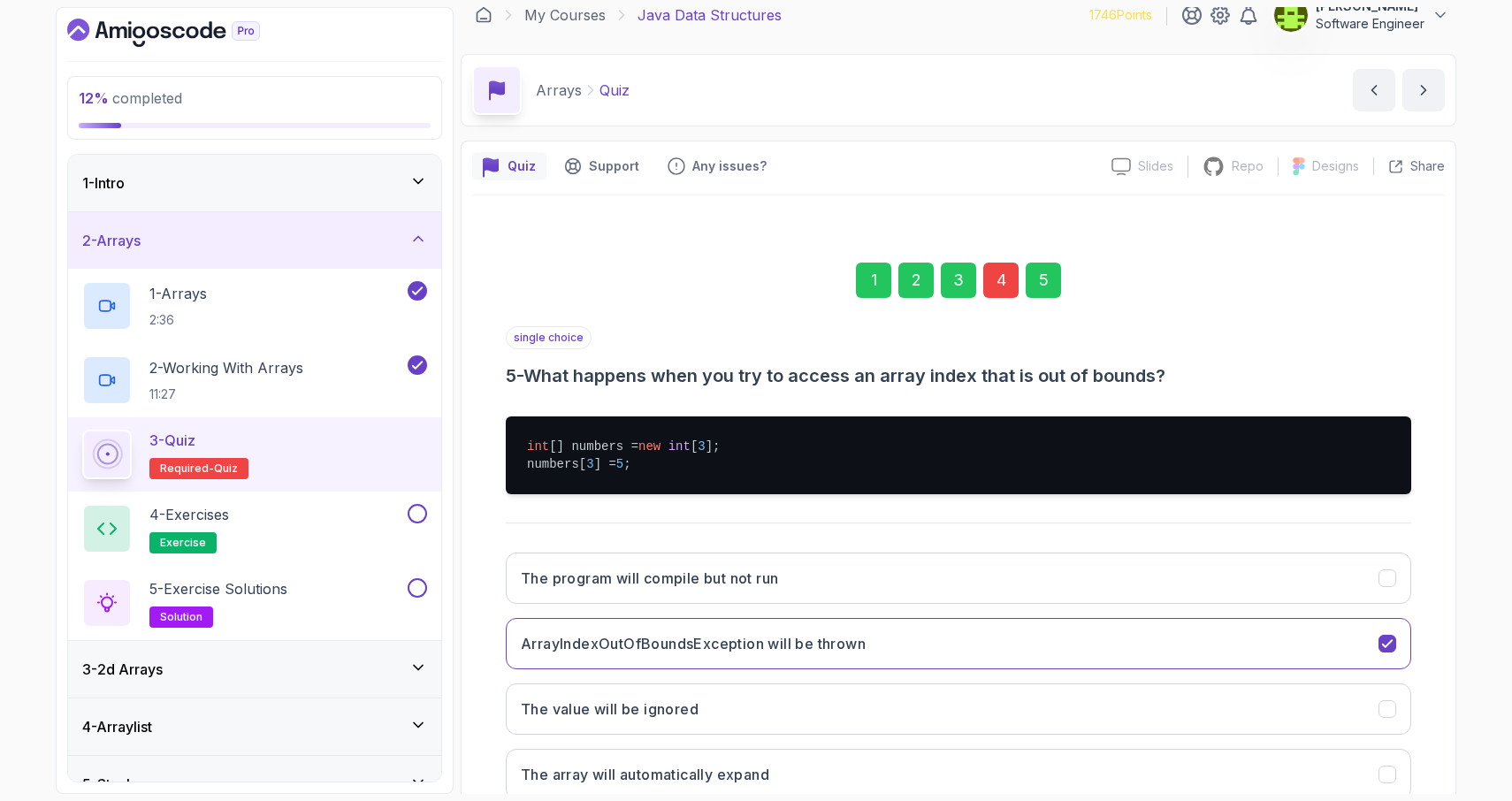
click at [1045, 286] on div "5" at bounding box center [1043, 280] width 35 height 35
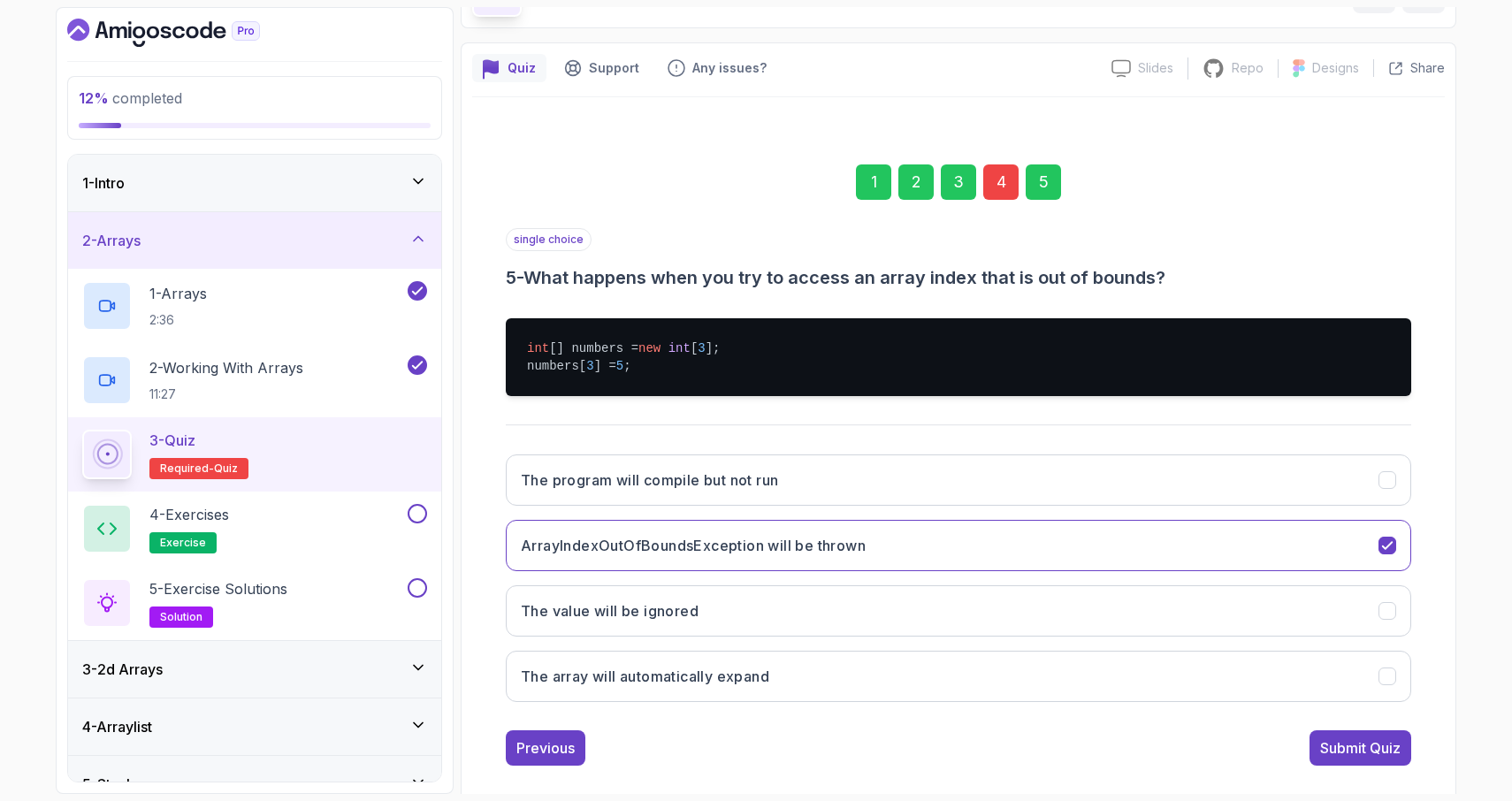
scroll to position [137, 0]
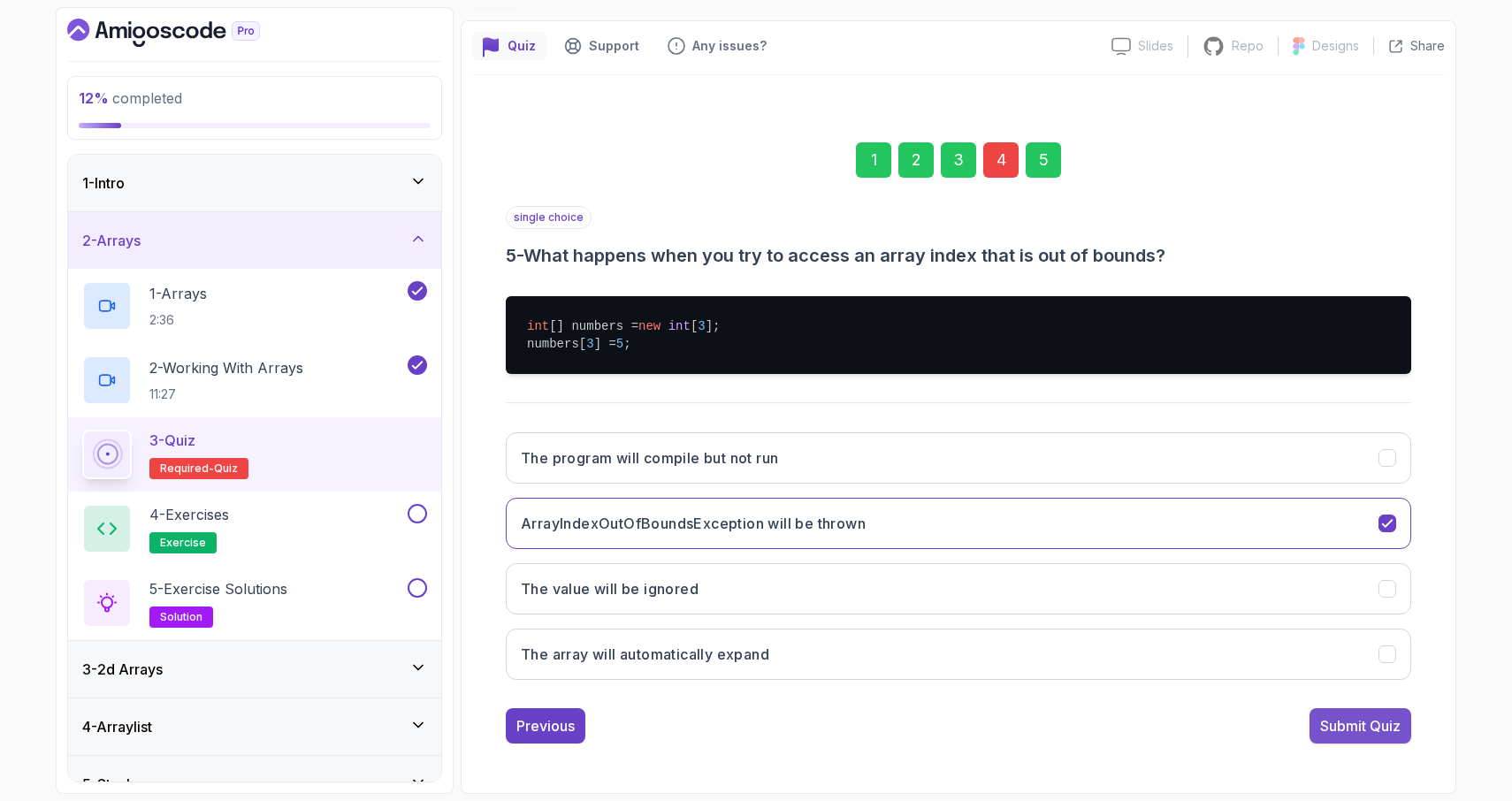
click at [1345, 732] on div "Submit Quiz" at bounding box center [1360, 726] width 80 height 21
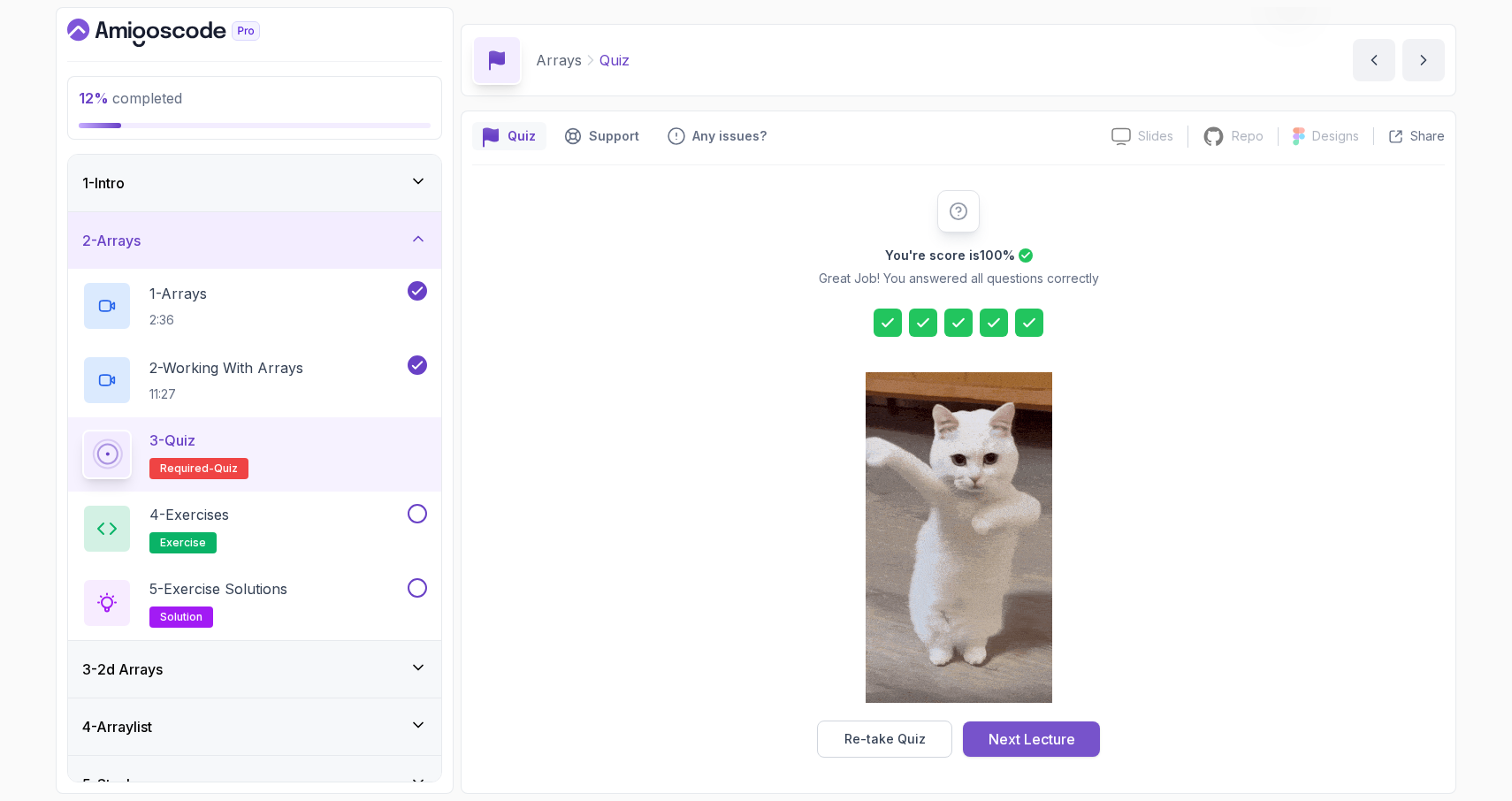
click at [1042, 738] on div "Next Lecture" at bounding box center [1032, 739] width 87 height 21
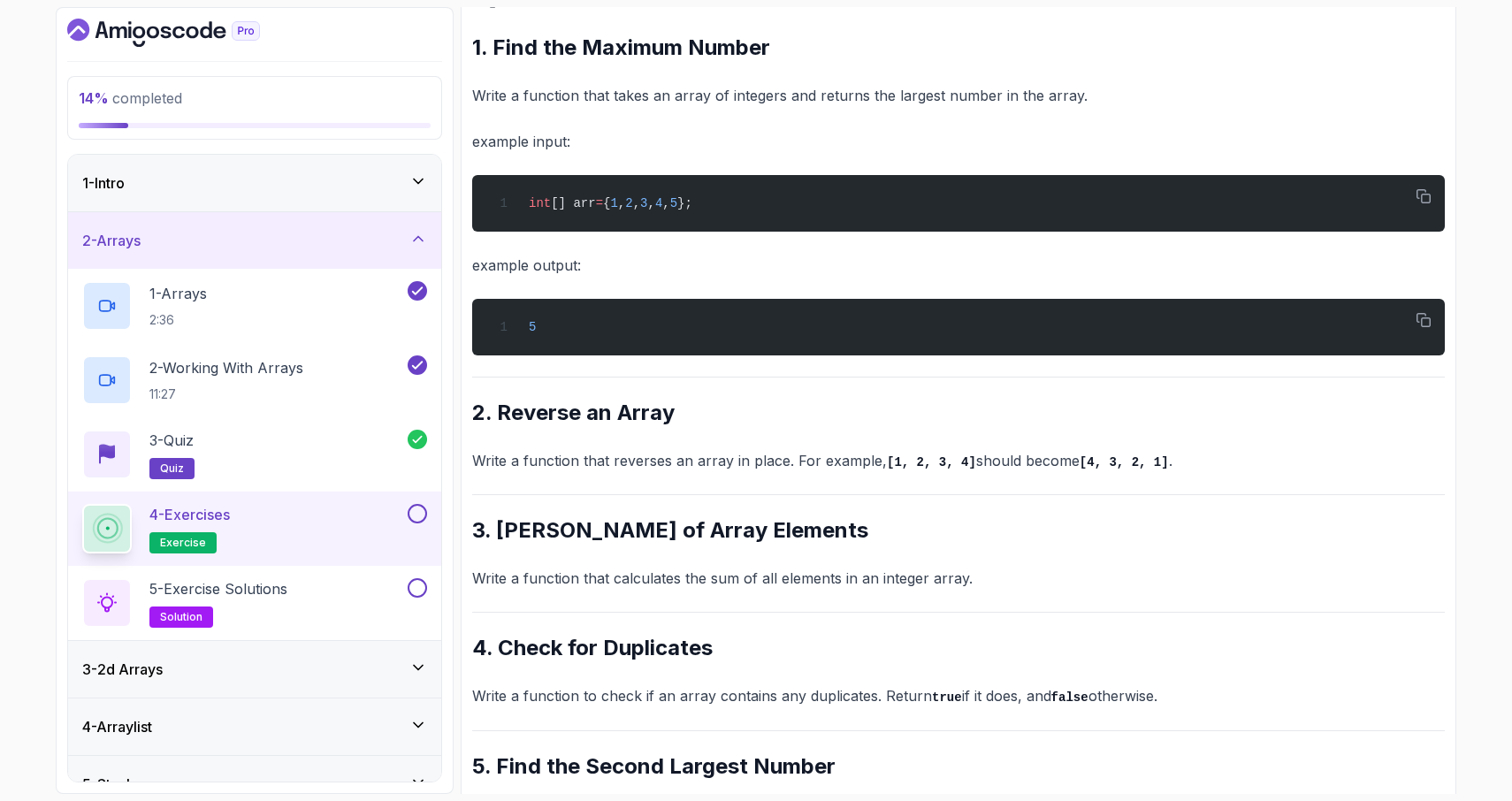
scroll to position [376, 0]
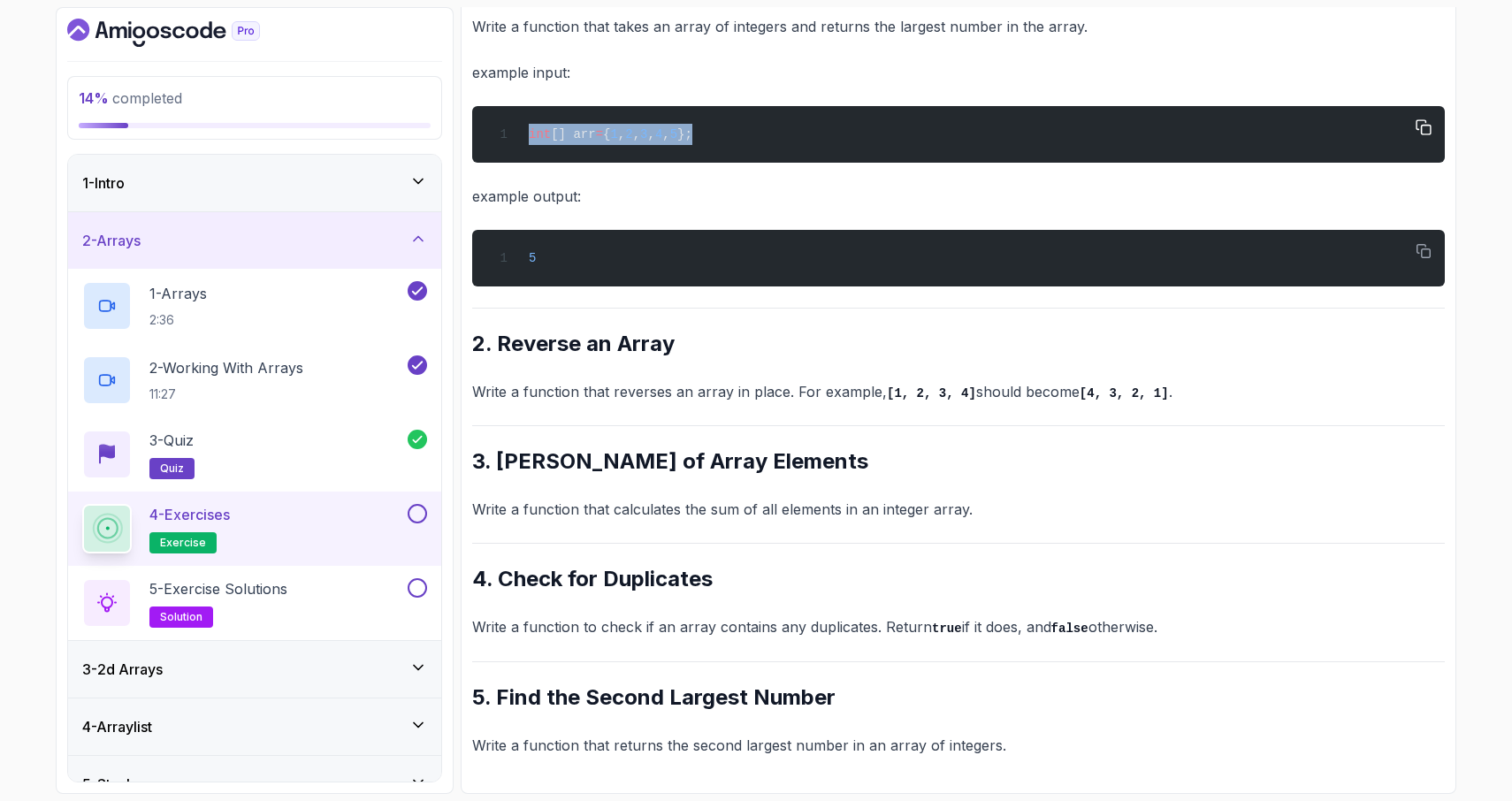
drag, startPoint x: 530, startPoint y: 136, endPoint x: 757, endPoint y: 146, distance: 227.2
click at [757, 146] on div "int [] arr = { 1 , 2 , 3 , 4 , 5 };" at bounding box center [958, 135] width 944 height 35
copy span "int [] arr = { 1 , 2 , 3 , 4 , 5 };"
click at [660, 248] on div "5" at bounding box center [958, 258] width 944 height 35
click at [736, 298] on div "~1 min read Questions 1. Find the Maximum Number Write a function that takes an…" at bounding box center [959, 309] width 972 height 895
